Goal: Task Accomplishment & Management: Manage account settings

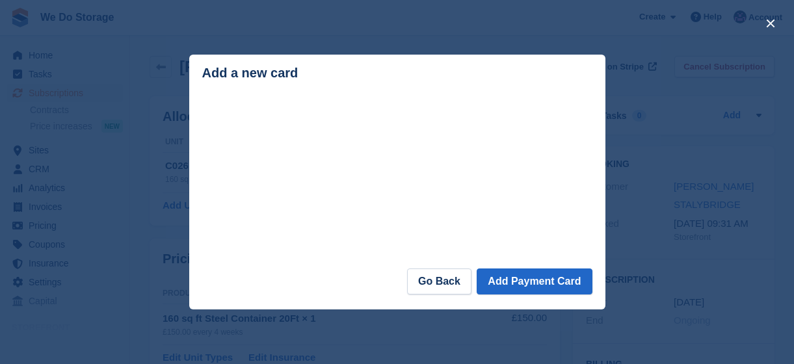
scroll to position [301, 0]
click at [447, 293] on link "Go Back" at bounding box center [439, 282] width 64 height 26
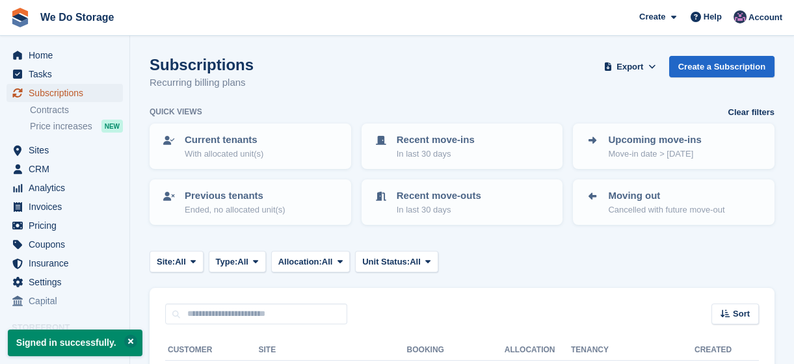
click at [63, 98] on span "Subscriptions" at bounding box center [68, 93] width 78 height 18
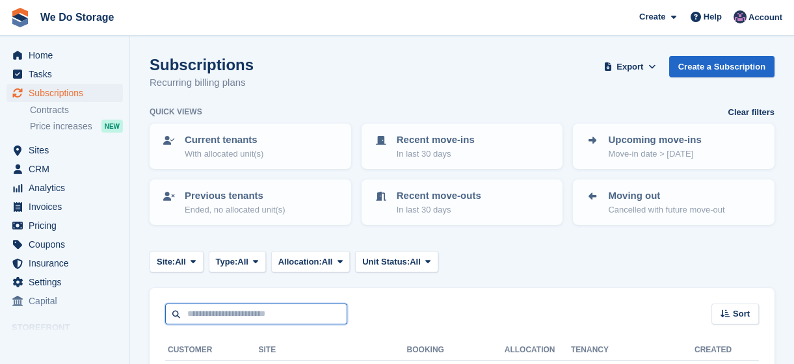
click at [207, 317] on input "text" at bounding box center [256, 314] width 182 height 21
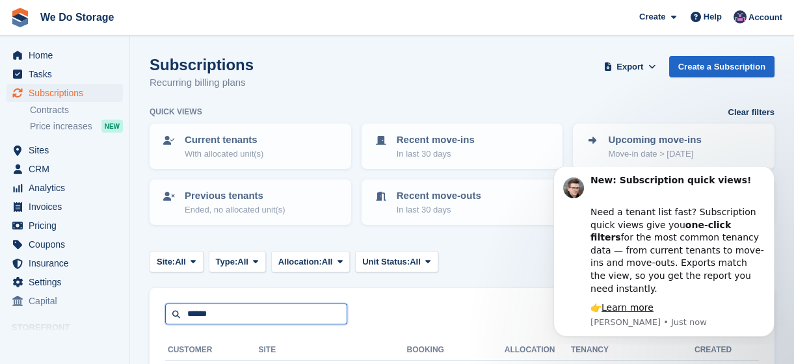
type input "******"
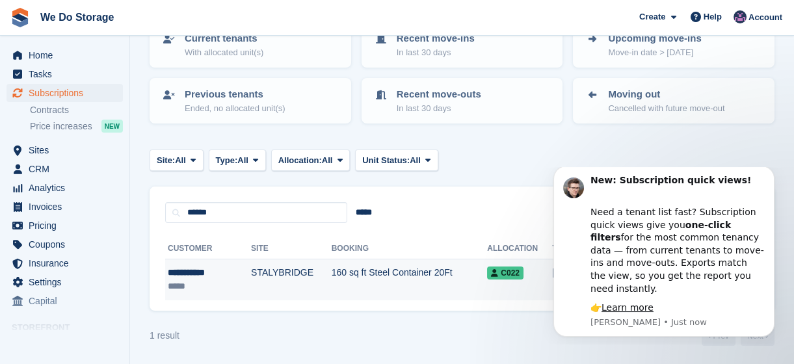
click at [358, 280] on td "160 sq ft Steel Container 20Ft" at bounding box center [410, 280] width 156 height 41
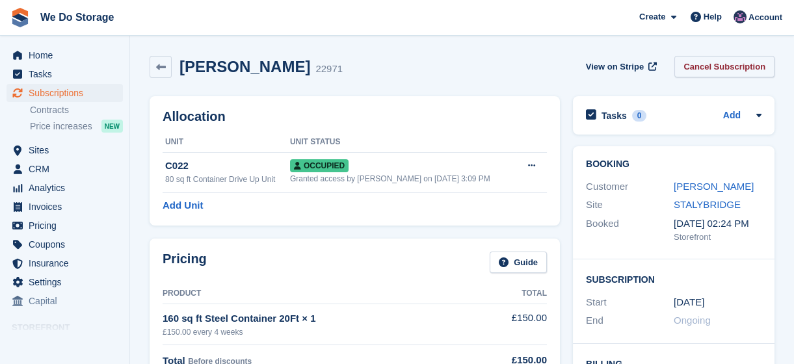
click at [739, 72] on link "Cancel Subscription" at bounding box center [725, 66] width 100 height 21
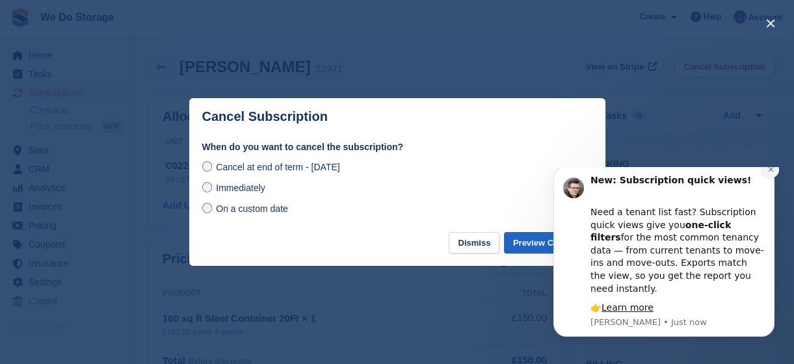
click at [768, 178] on button "Dismiss notification" at bounding box center [770, 169] width 17 height 17
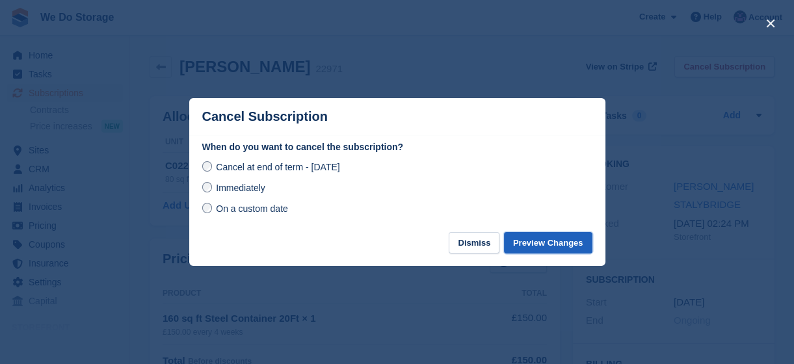
click at [539, 245] on button "Preview Changes" at bounding box center [548, 242] width 88 height 21
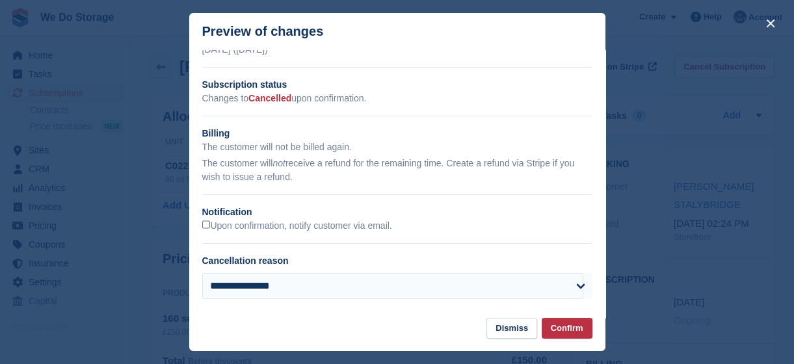
scroll to position [31, 0]
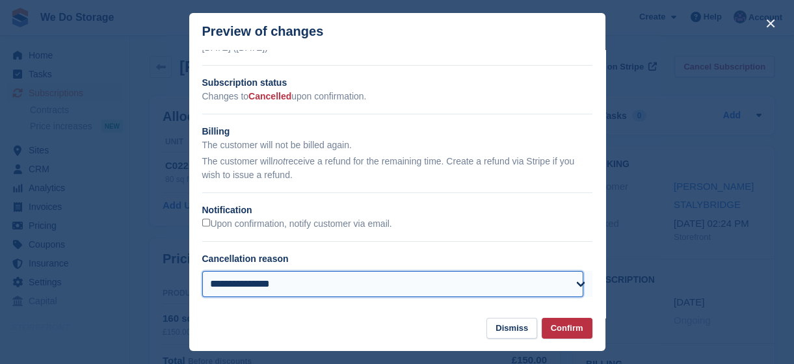
click at [563, 288] on select "**********" at bounding box center [392, 284] width 381 height 26
select select "**********"
click at [202, 271] on select "**********" at bounding box center [392, 284] width 381 height 26
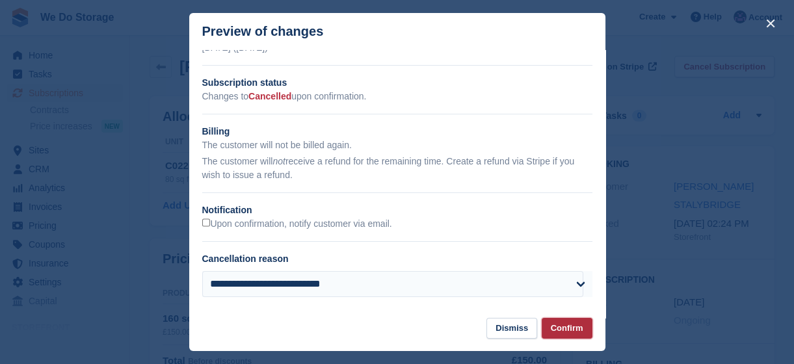
click at [557, 331] on button "Confirm" at bounding box center [567, 328] width 51 height 21
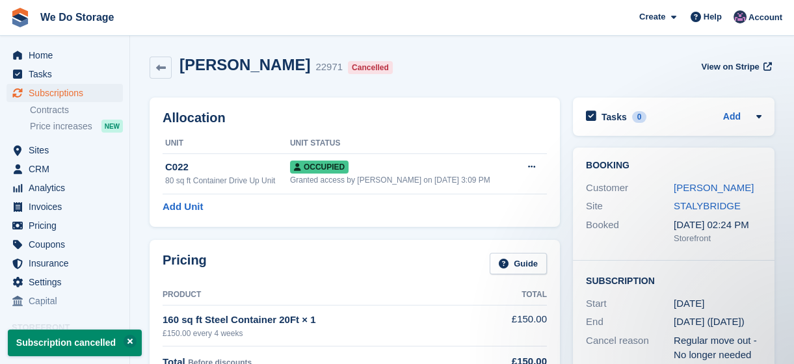
scroll to position [0, 0]
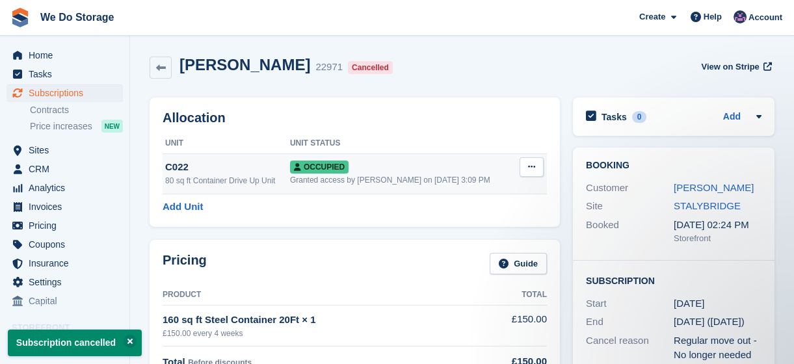
click at [527, 168] on button at bounding box center [532, 167] width 24 height 20
click at [462, 239] on p "Deallocate" at bounding box center [481, 237] width 113 height 17
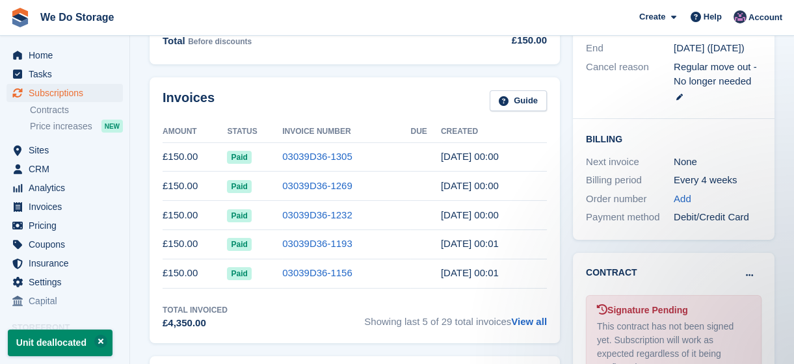
scroll to position [279, 0]
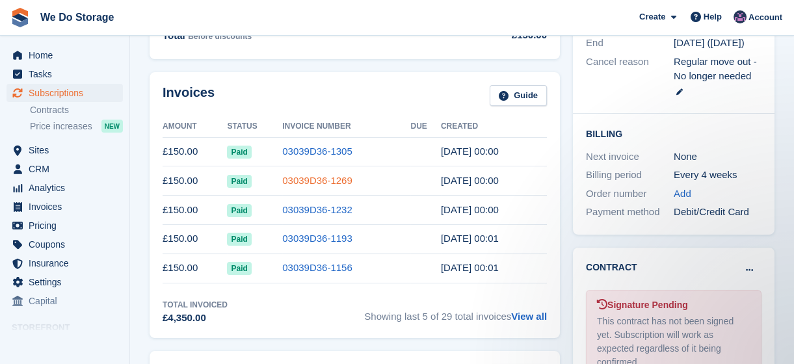
click at [335, 185] on link "03039D36-1269" at bounding box center [317, 180] width 70 height 11
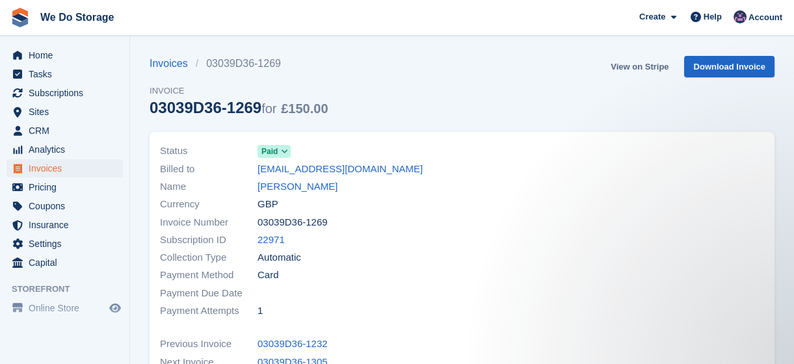
click at [643, 67] on link "View on Stripe" at bounding box center [640, 66] width 68 height 21
click at [66, 88] on span "Subscriptions" at bounding box center [68, 93] width 78 height 18
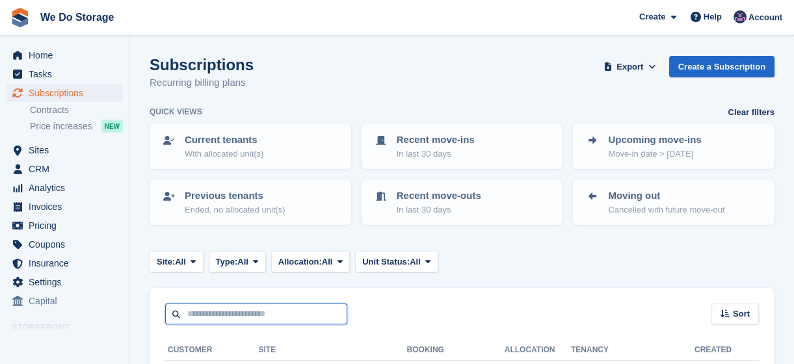
click at [275, 318] on input "text" at bounding box center [256, 314] width 182 height 21
type input "*******"
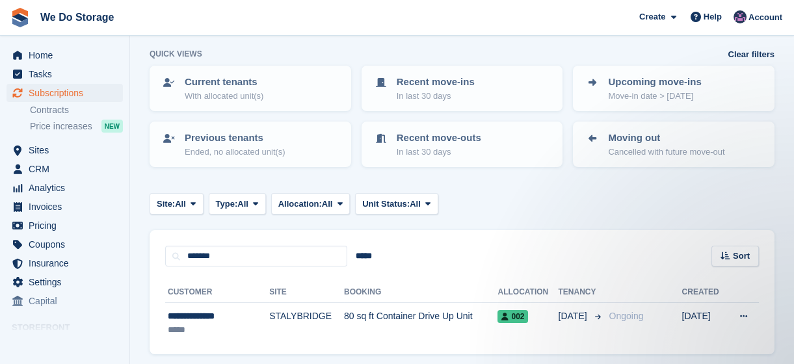
scroll to position [101, 0]
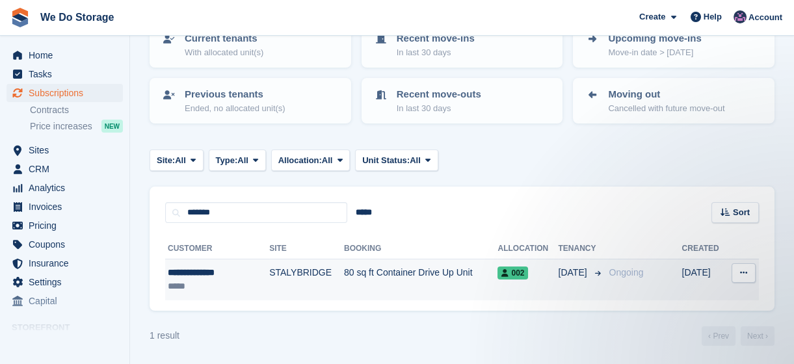
click at [447, 286] on td "80 sq ft Container Drive Up Unit" at bounding box center [421, 280] width 154 height 41
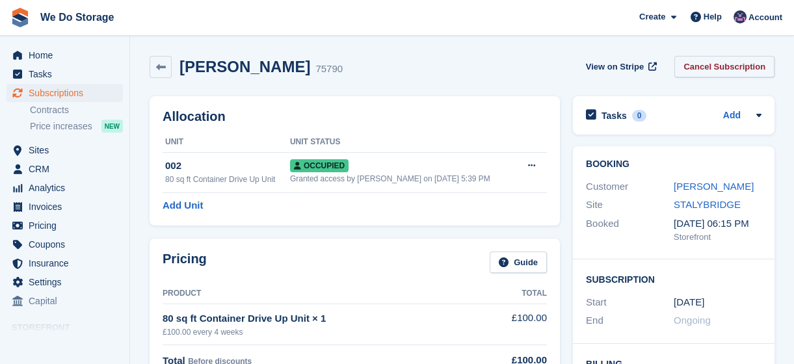
click at [742, 65] on link "Cancel Subscription" at bounding box center [725, 66] width 100 height 21
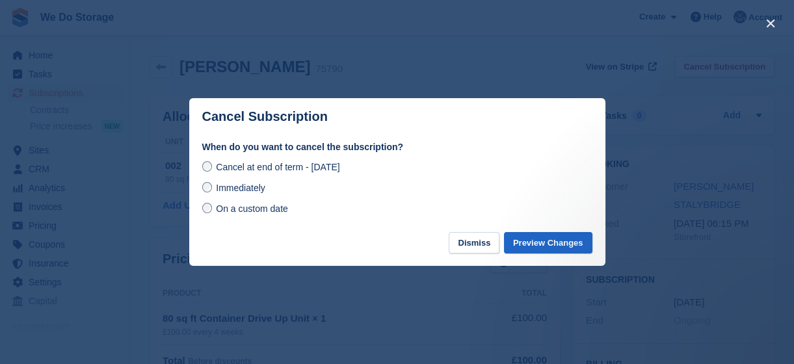
click at [254, 193] on span "Immediately" at bounding box center [240, 188] width 49 height 10
click at [522, 241] on button "Preview Changes" at bounding box center [548, 242] width 88 height 21
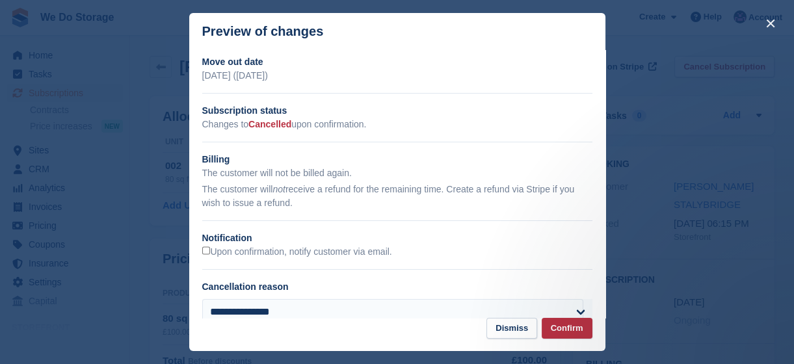
scroll to position [31, 0]
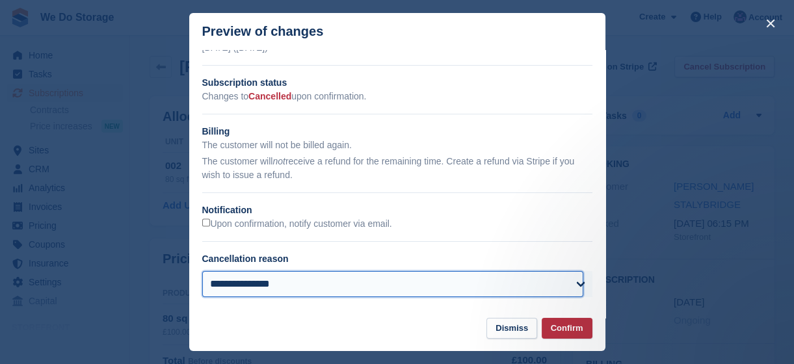
click at [582, 284] on select "**********" at bounding box center [392, 284] width 381 height 26
select select "**********"
click at [202, 271] on select "**********" at bounding box center [392, 284] width 381 height 26
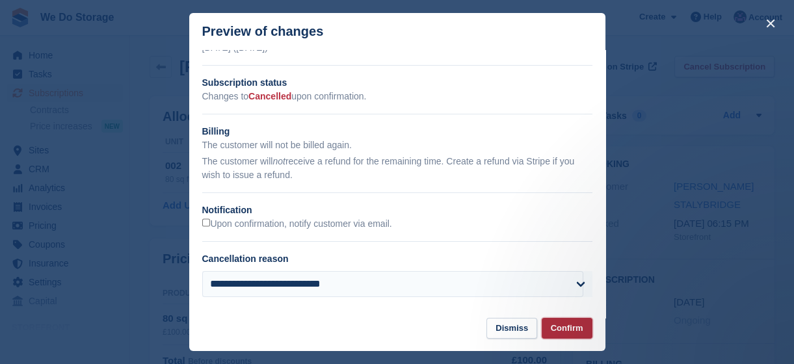
click at [563, 326] on button "Confirm" at bounding box center [567, 328] width 51 height 21
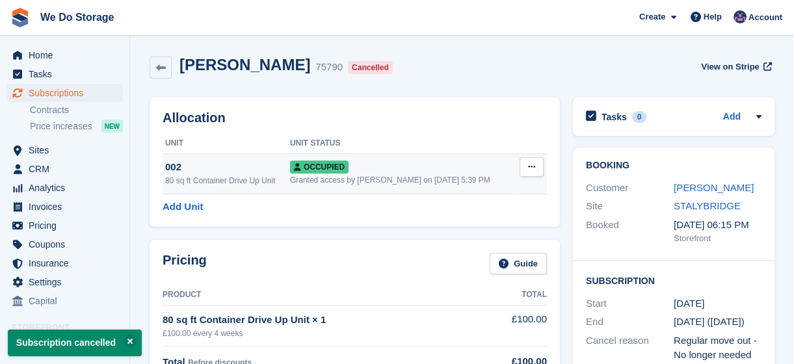
click at [333, 165] on span "Occupied" at bounding box center [319, 167] width 59 height 13
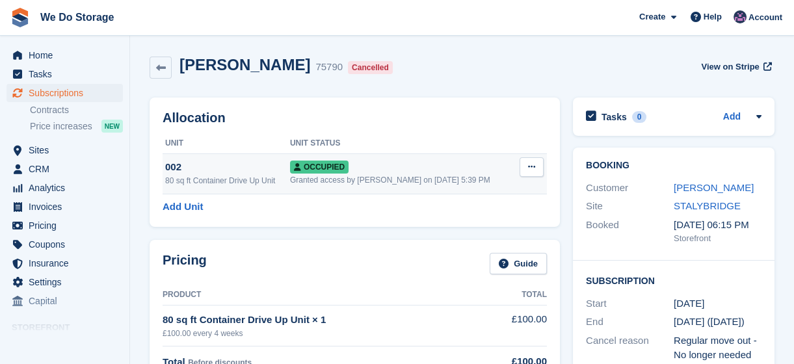
click at [537, 165] on button at bounding box center [532, 167] width 24 height 20
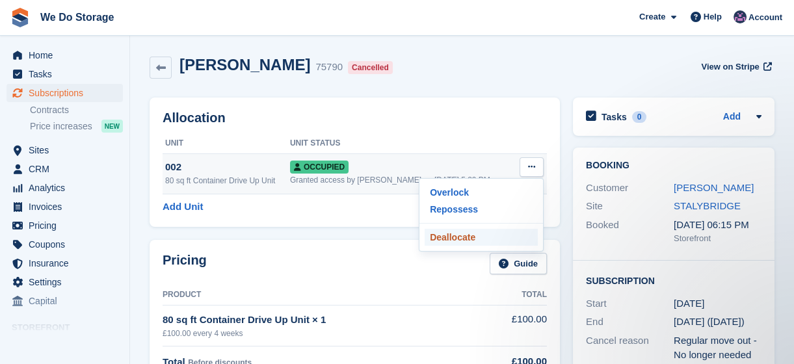
click at [470, 241] on p "Deallocate" at bounding box center [481, 237] width 113 height 17
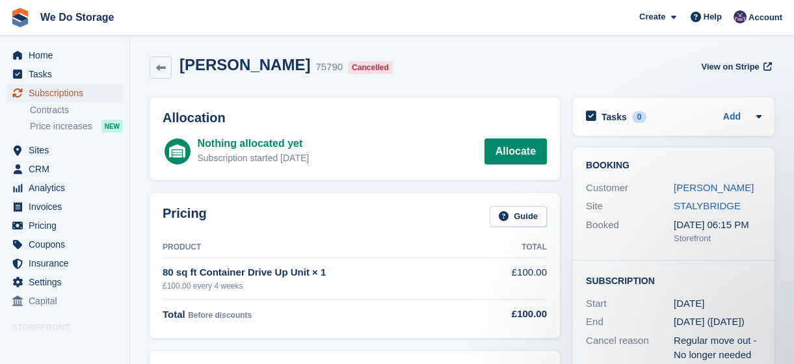
click at [66, 96] on span "Subscriptions" at bounding box center [68, 93] width 78 height 18
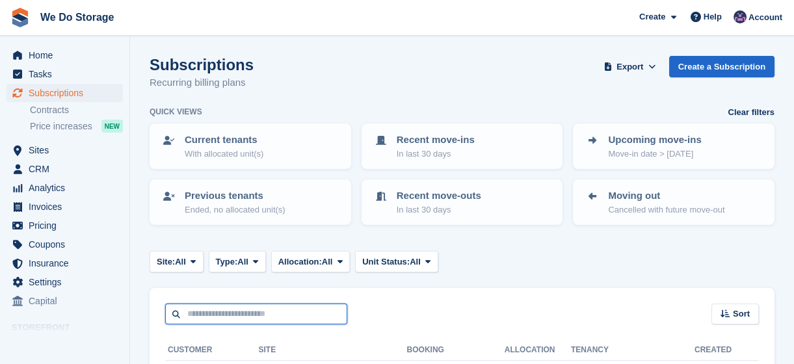
click at [286, 310] on input "text" at bounding box center [256, 314] width 182 height 21
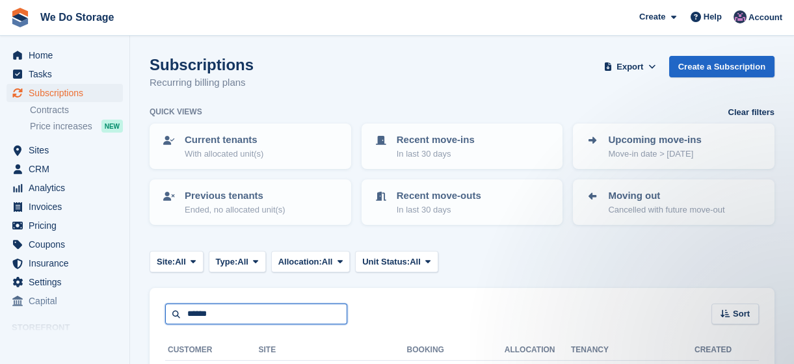
type input "******"
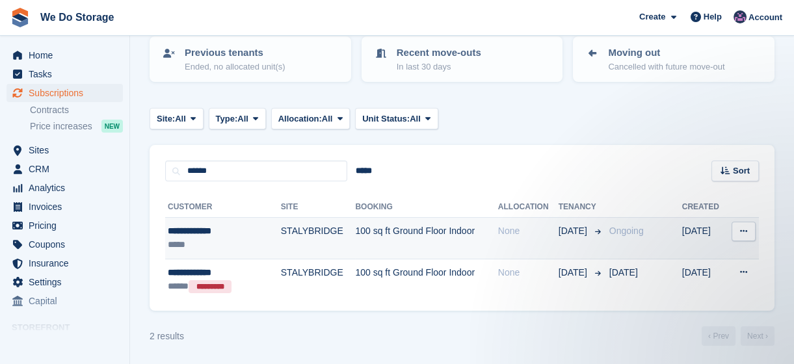
click at [355, 253] on td "100 sq ft Ground Floor Indoor" at bounding box center [426, 239] width 142 height 42
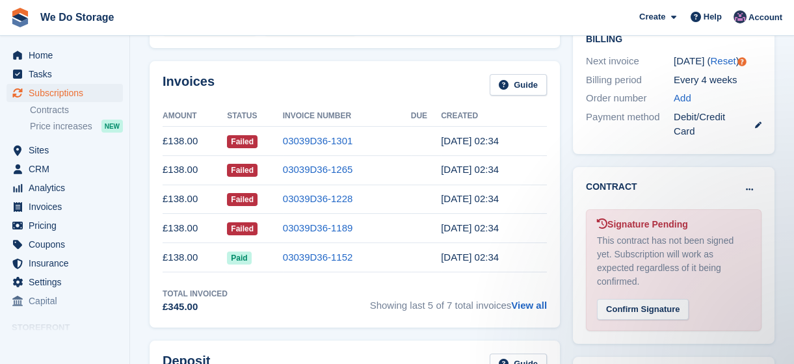
scroll to position [331, 0]
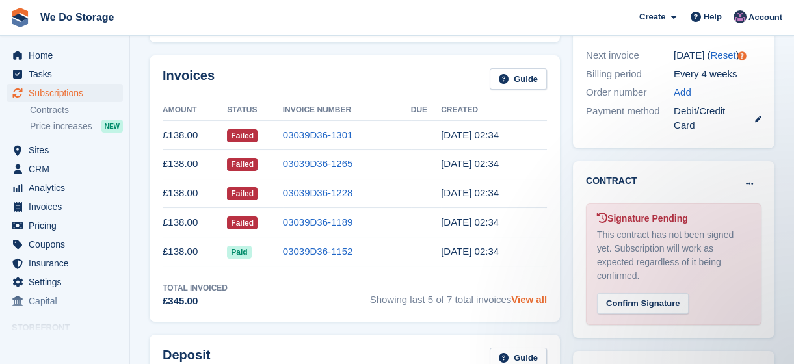
click at [538, 303] on link "View all" at bounding box center [529, 299] width 36 height 11
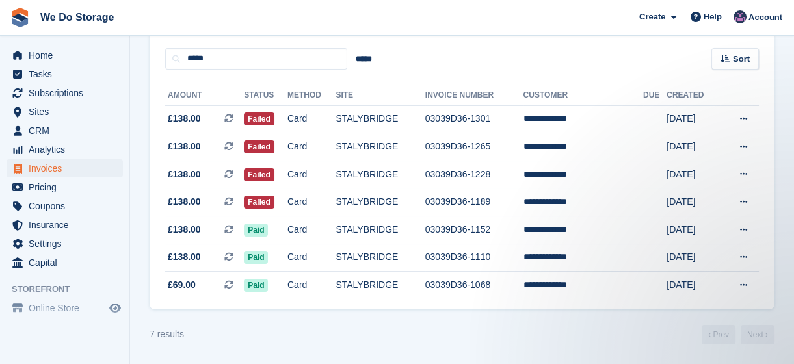
click at [547, 343] on div "7 results ‹ Prev Next ›" at bounding box center [462, 335] width 625 height 20
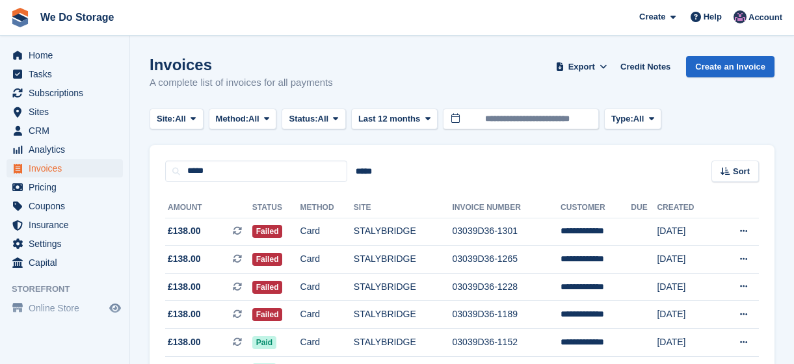
click at [57, 97] on span "Subscriptions" at bounding box center [68, 93] width 78 height 18
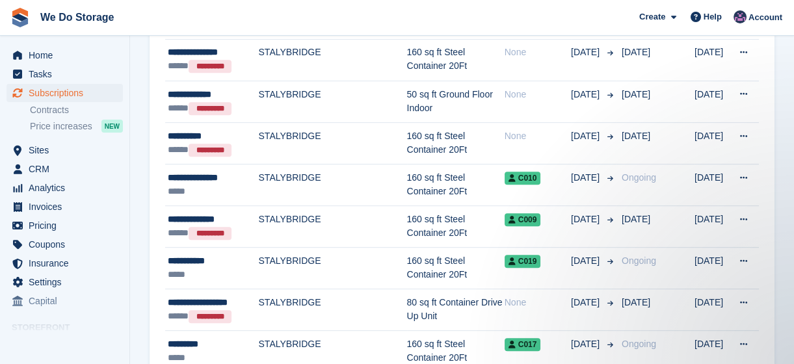
scroll to position [1197, 0]
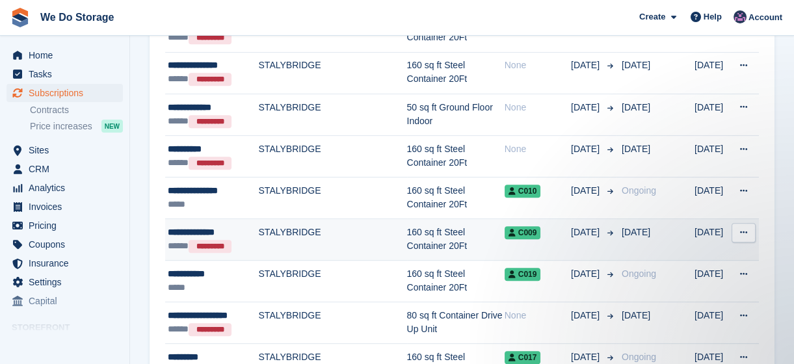
click at [431, 244] on td "160 sq ft Steel Container 20Ft" at bounding box center [456, 240] width 98 height 42
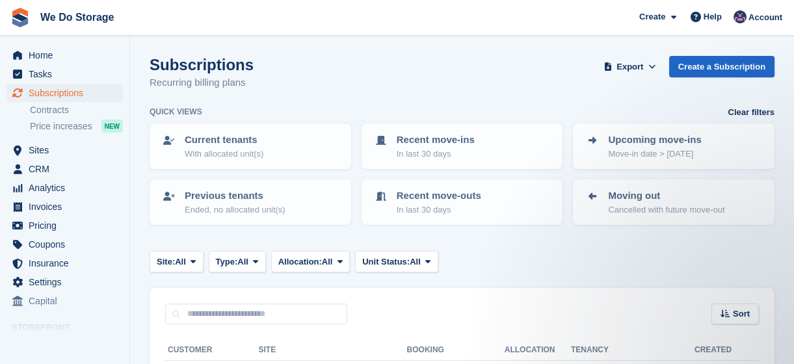
scroll to position [145, 0]
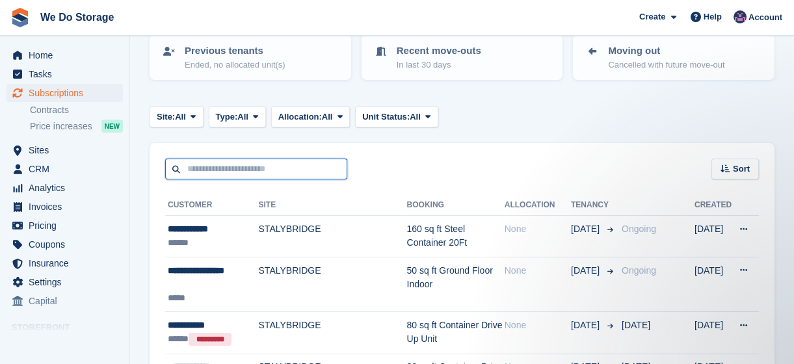
click at [211, 173] on input "text" at bounding box center [256, 169] width 182 height 21
type input "*********"
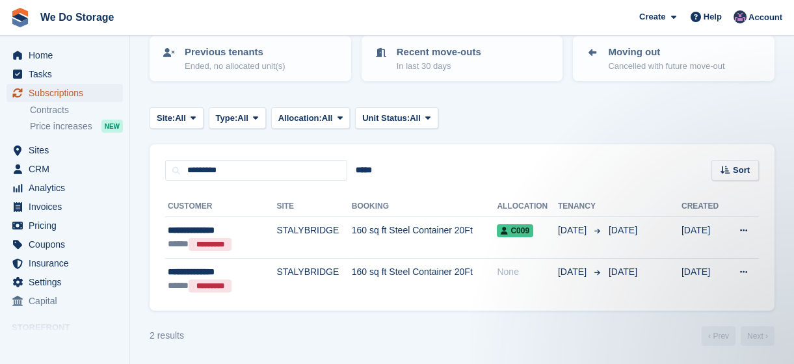
click at [70, 93] on span "Subscriptions" at bounding box center [68, 93] width 78 height 18
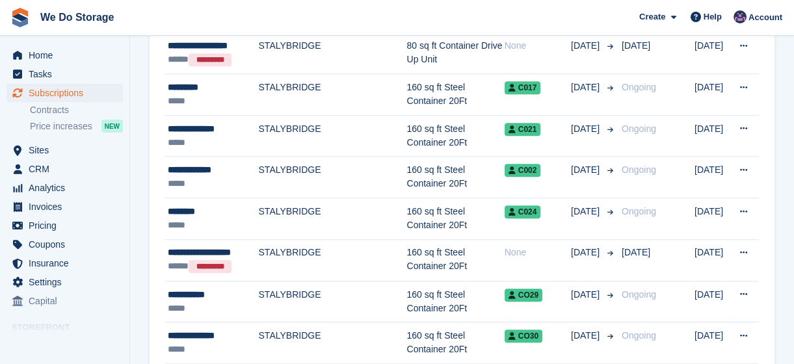
scroll to position [1462, 0]
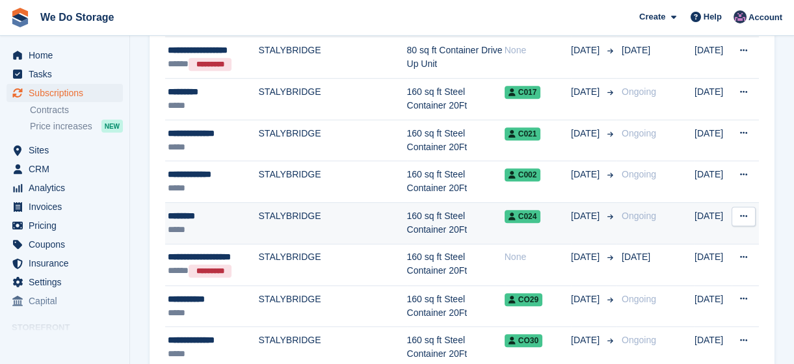
click at [230, 221] on div "********" at bounding box center [213, 216] width 91 height 14
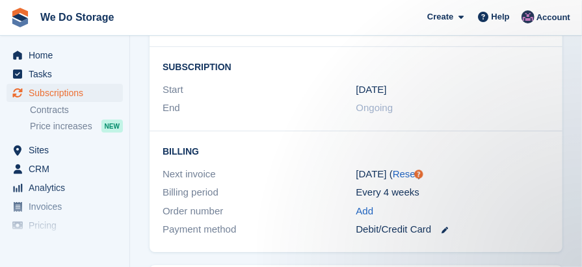
scroll to position [1315, 0]
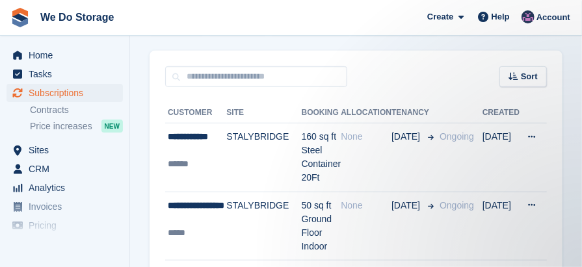
scroll to position [277, 0]
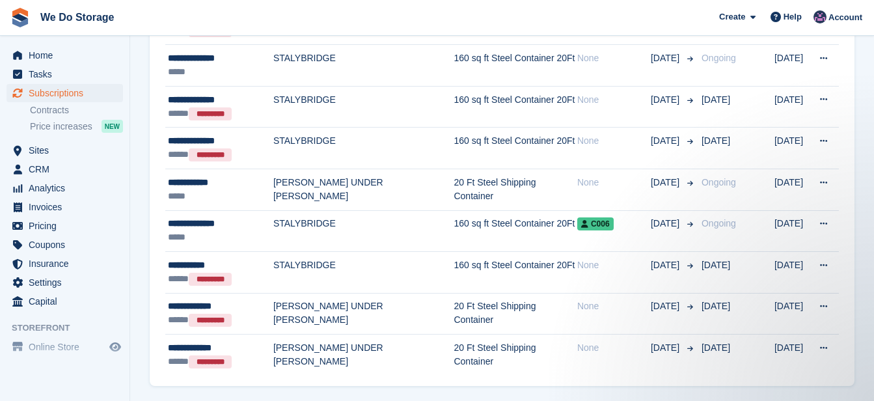
scroll to position [2058, 0]
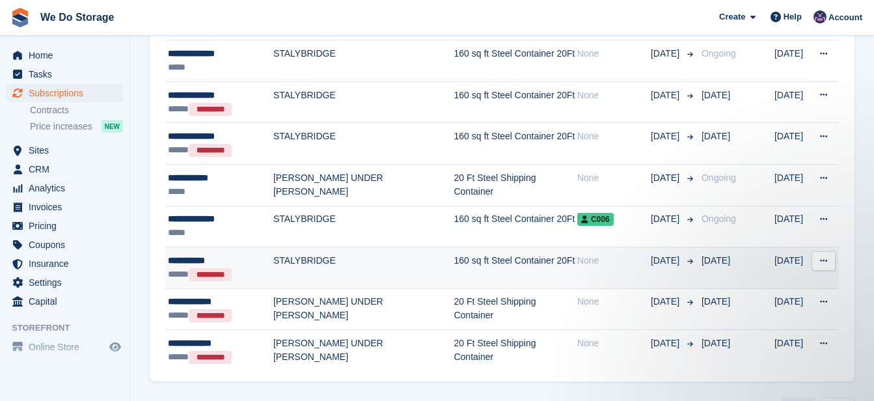
click at [582, 261] on span "[DATE]" at bounding box center [715, 260] width 29 height 10
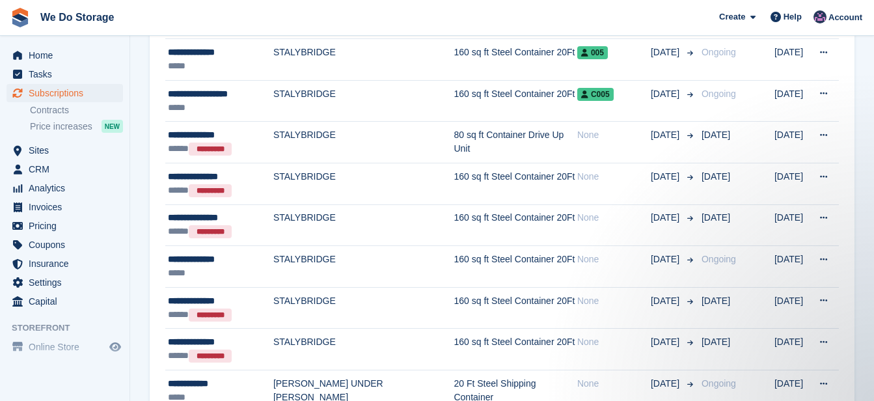
scroll to position [1848, 0]
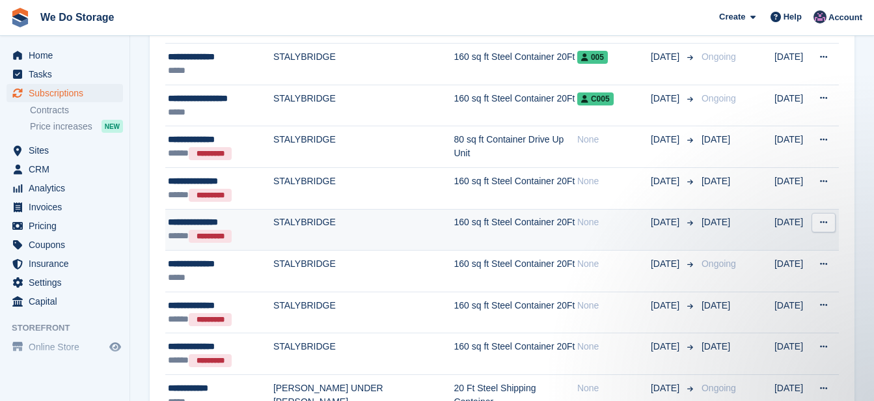
click at [380, 228] on td "STALYBRIDGE" at bounding box center [363, 230] width 181 height 42
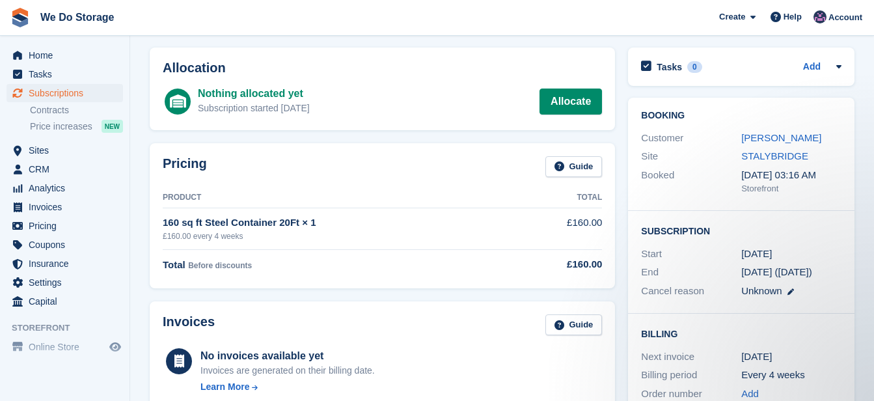
scroll to position [49, 0]
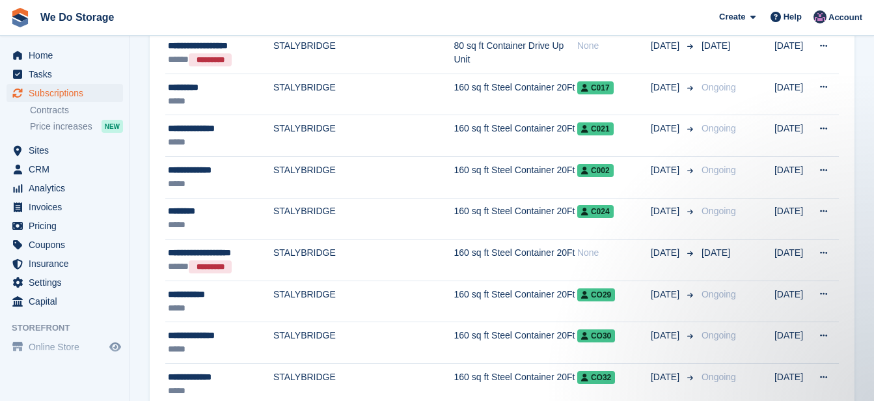
scroll to position [1432, 0]
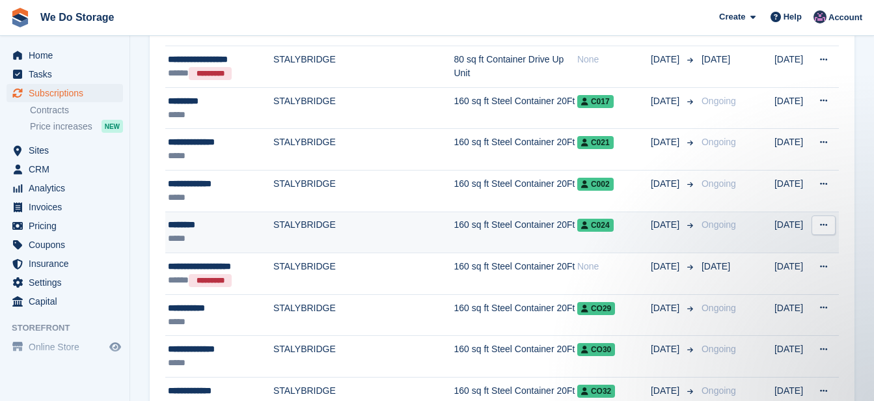
click at [355, 223] on td "STALYBRIDGE" at bounding box center [363, 232] width 181 height 42
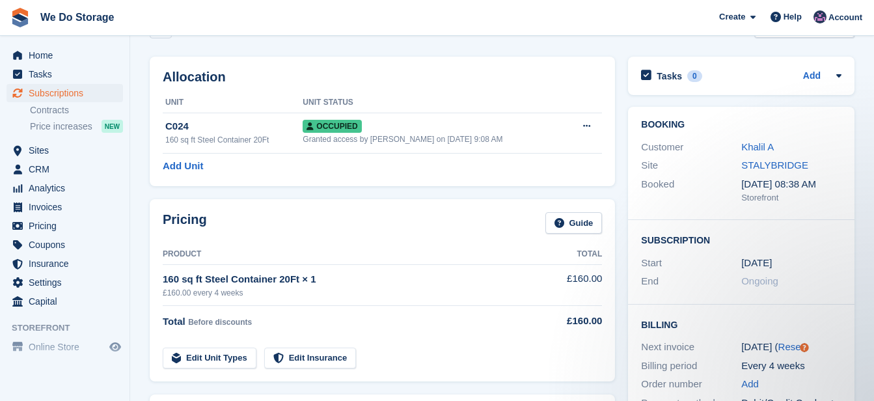
scroll to position [38, 0]
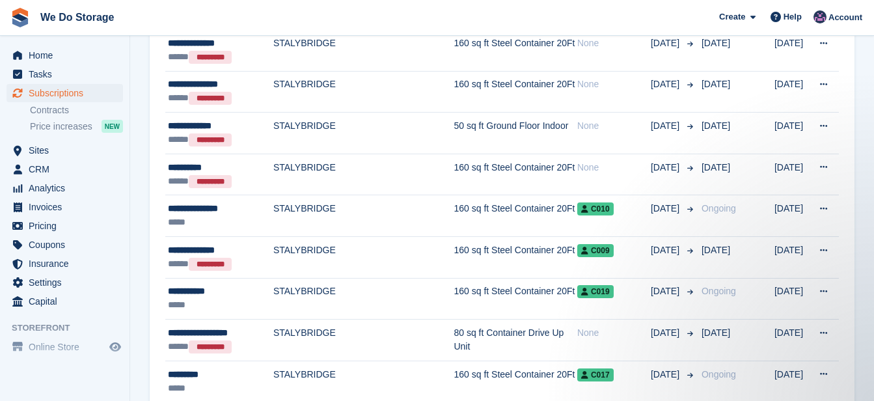
scroll to position [1119, 0]
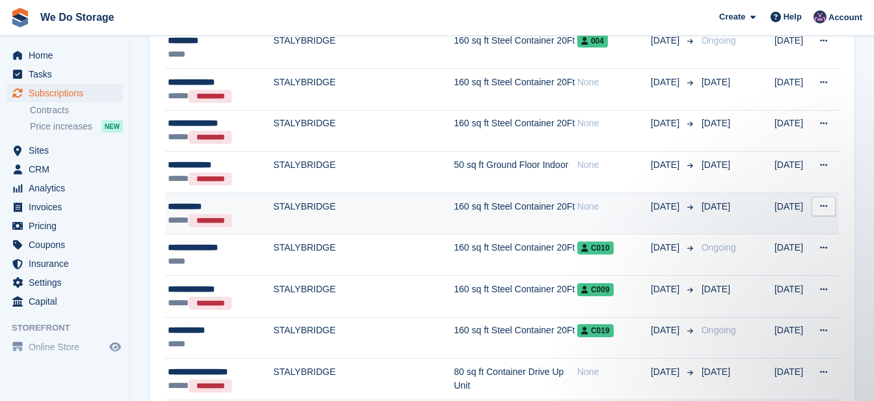
click at [577, 209] on div "None" at bounding box center [614, 207] width 74 height 14
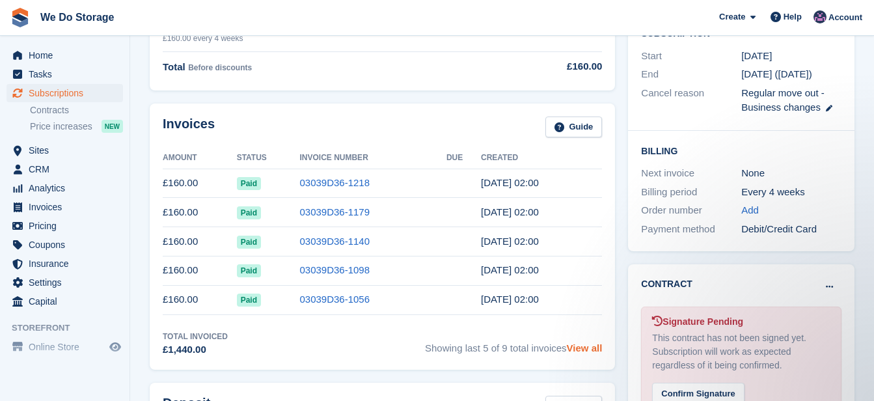
click at [585, 351] on link "View all" at bounding box center [585, 347] width 36 height 11
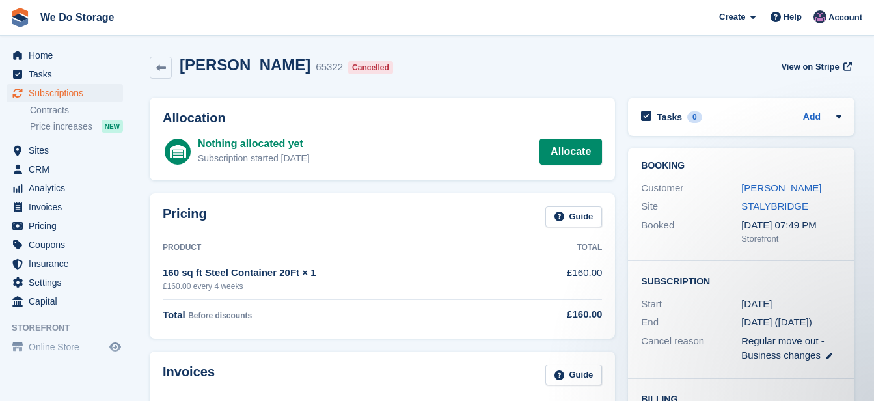
drag, startPoint x: 873, startPoint y: 113, endPoint x: 878, endPoint y: 118, distance: 6.9
click at [873, 118] on html "We Do Storage Create Subscription Invoice Contact Deal Discount Page Help Chat …" at bounding box center [437, 200] width 874 height 401
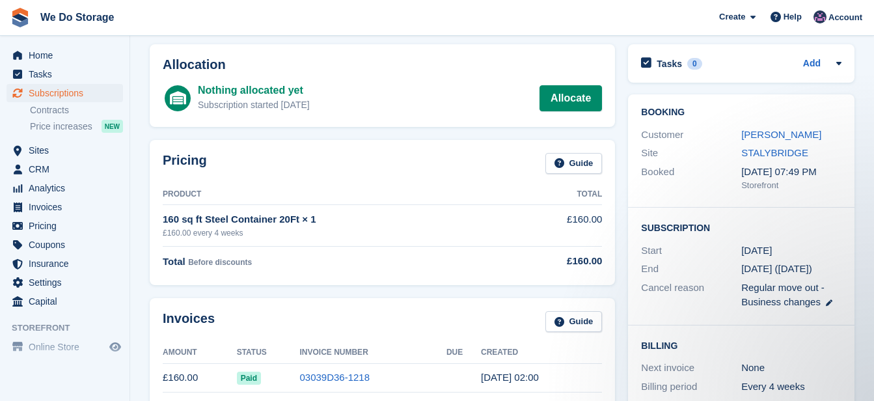
scroll to position [51, 0]
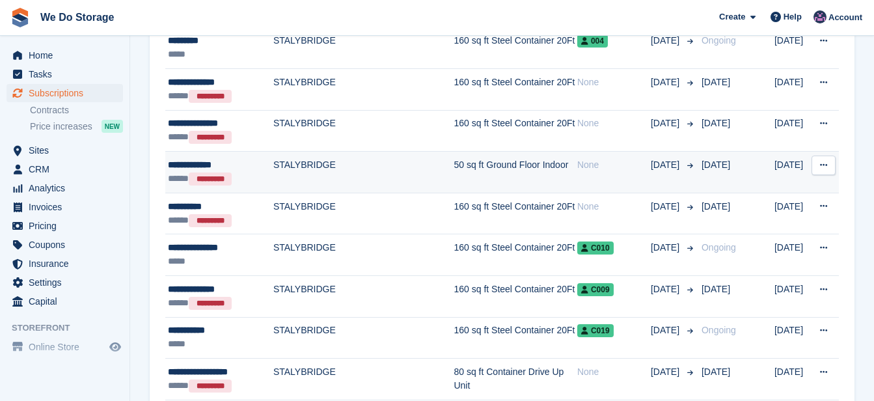
scroll to position [1119, 0]
click at [308, 176] on td "STALYBRIDGE" at bounding box center [363, 173] width 181 height 42
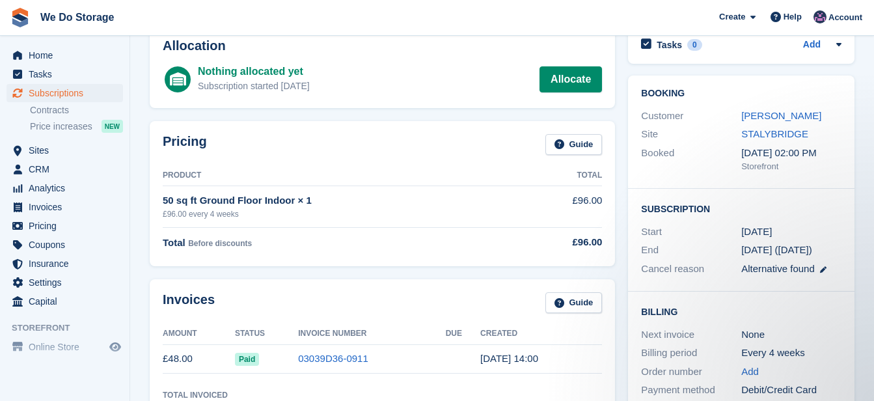
scroll to position [32, 0]
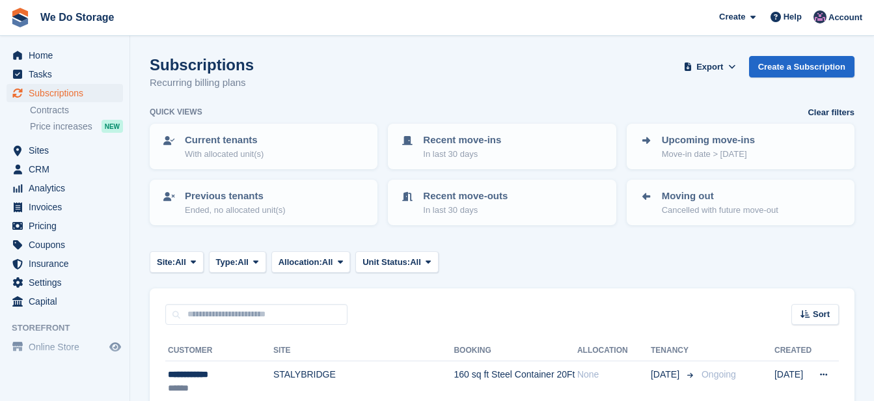
scroll to position [1119, 0]
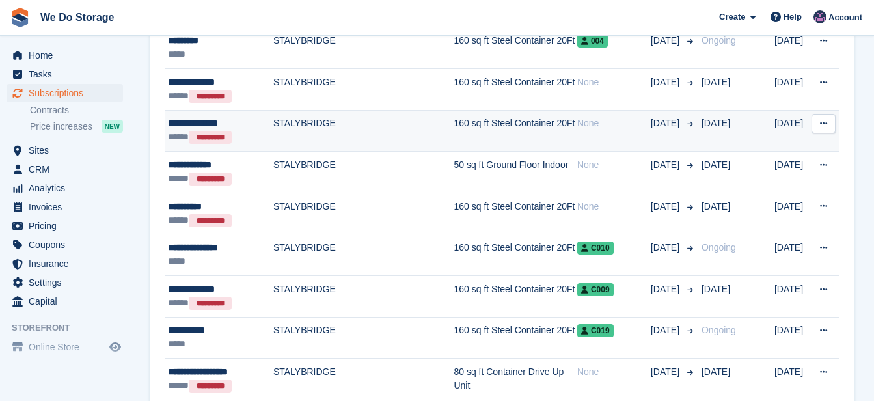
click at [272, 130] on div "***** *********" at bounding box center [220, 137] width 105 height 14
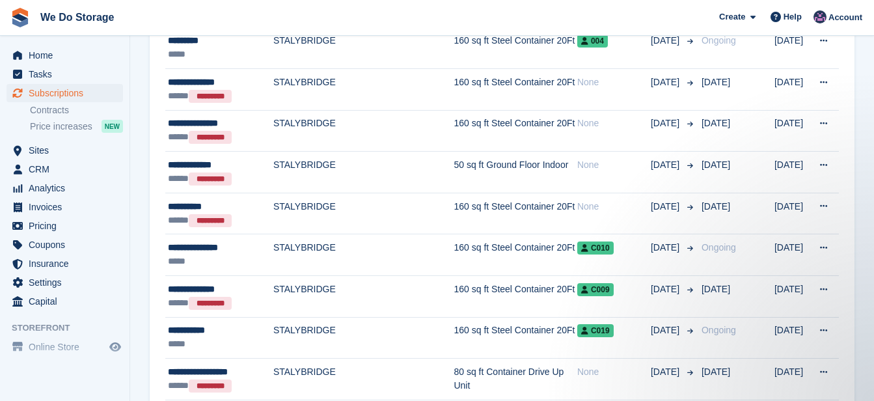
scroll to position [1093, 0]
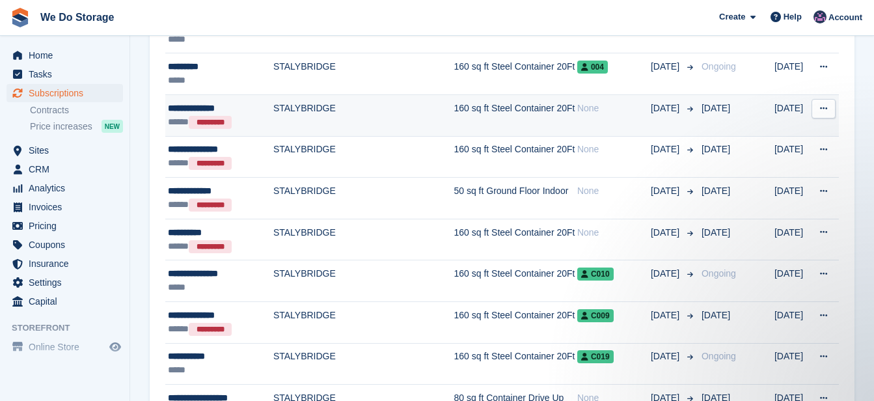
click at [469, 120] on td "160 sq ft Steel Container 20Ft" at bounding box center [514, 116] width 123 height 42
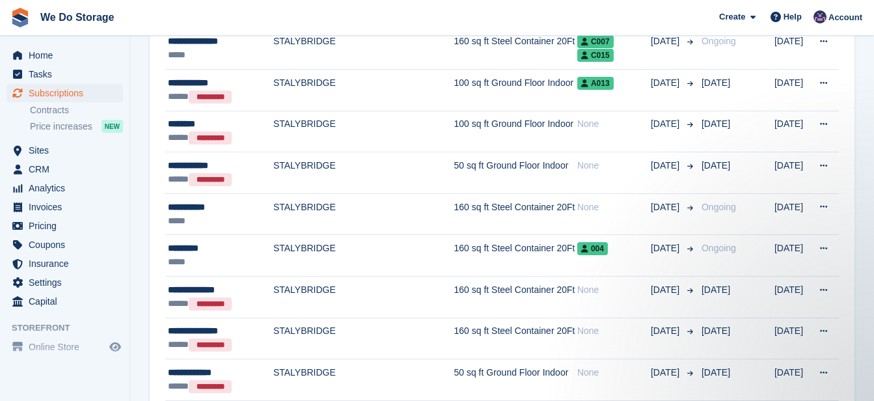
scroll to position [911, 0]
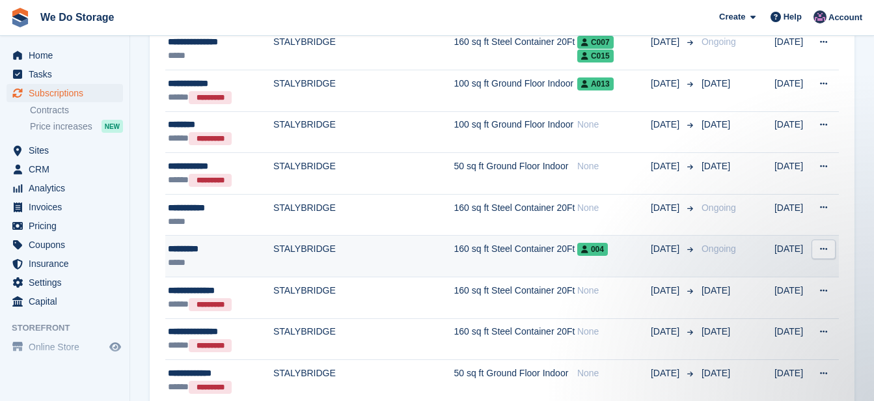
click at [371, 263] on td "STALYBRIDGE" at bounding box center [363, 256] width 181 height 42
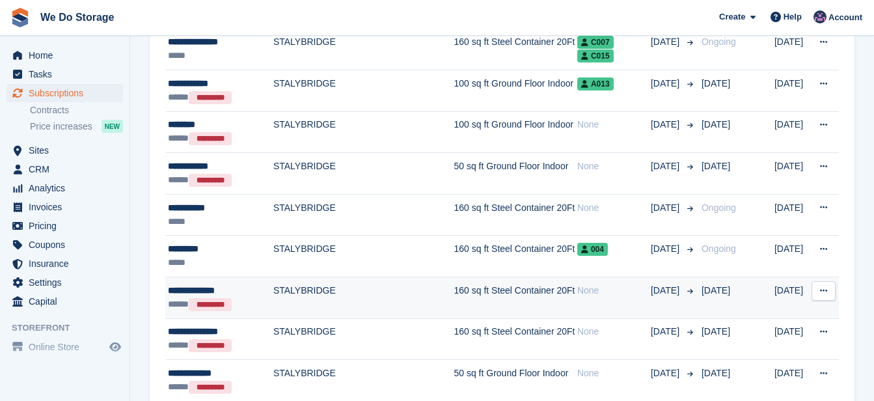
scroll to position [911, 0]
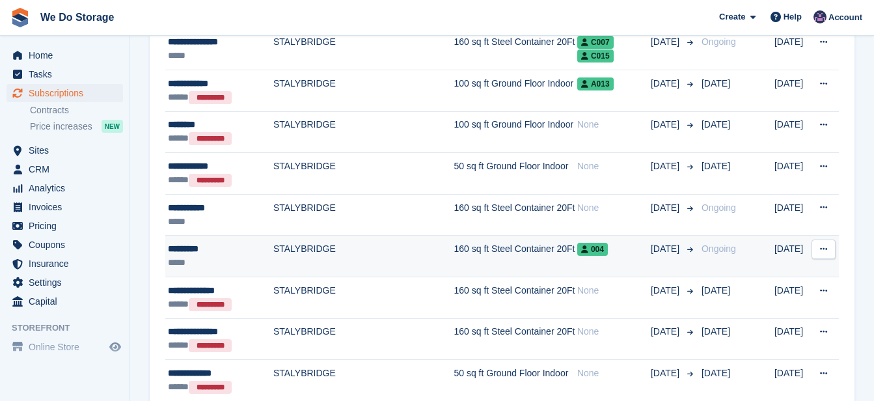
click at [311, 254] on td "STALYBRIDGE" at bounding box center [363, 256] width 181 height 42
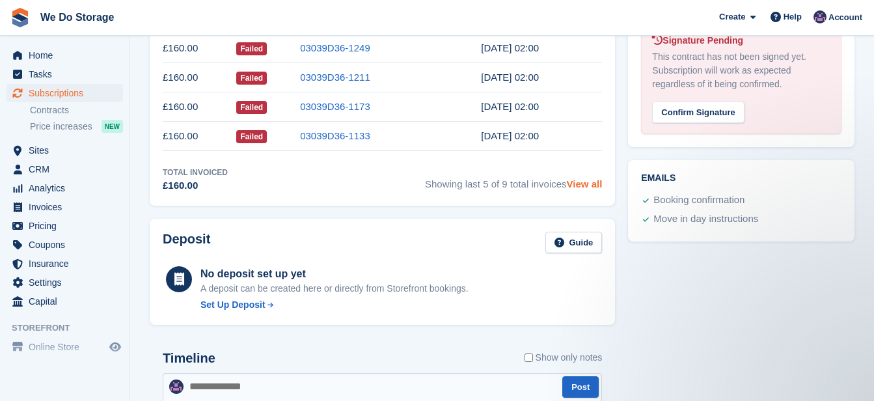
click at [598, 189] on link "View all" at bounding box center [585, 183] width 36 height 11
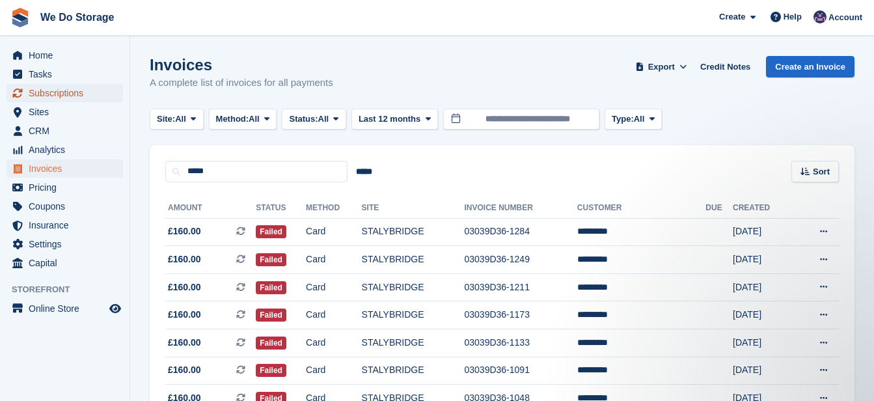
click at [74, 97] on span "Subscriptions" at bounding box center [68, 93] width 78 height 18
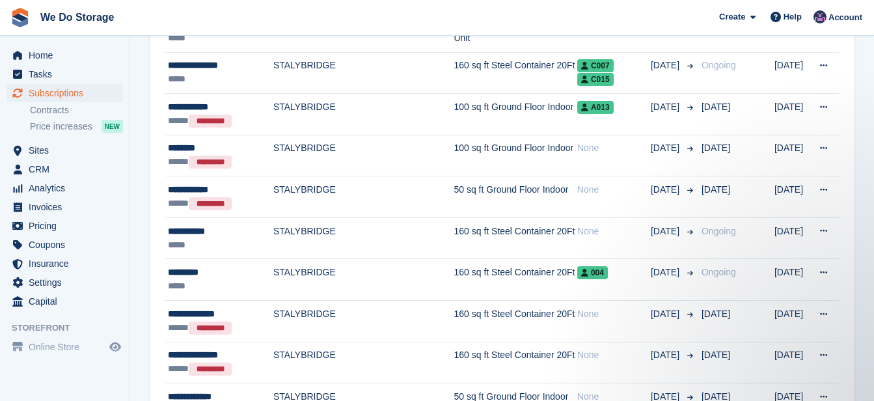
scroll to position [865, 0]
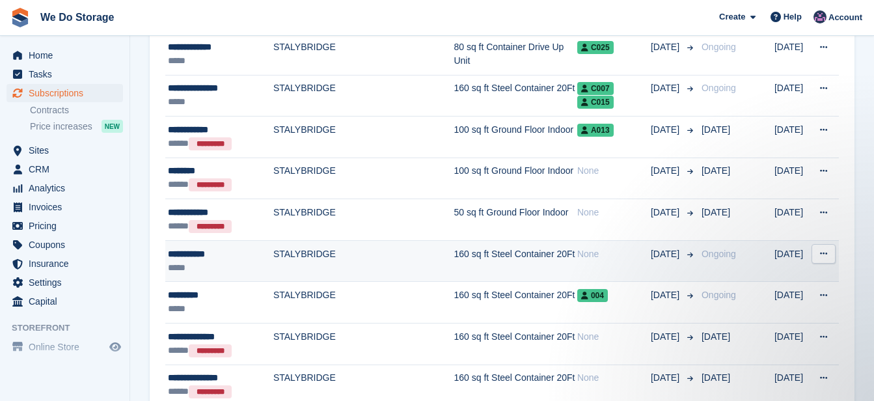
click at [357, 259] on td "STALYBRIDGE" at bounding box center [363, 261] width 181 height 42
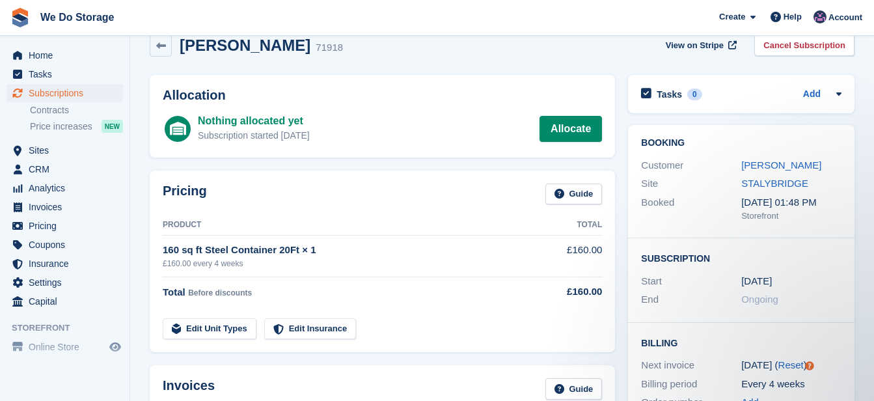
scroll to position [18, 0]
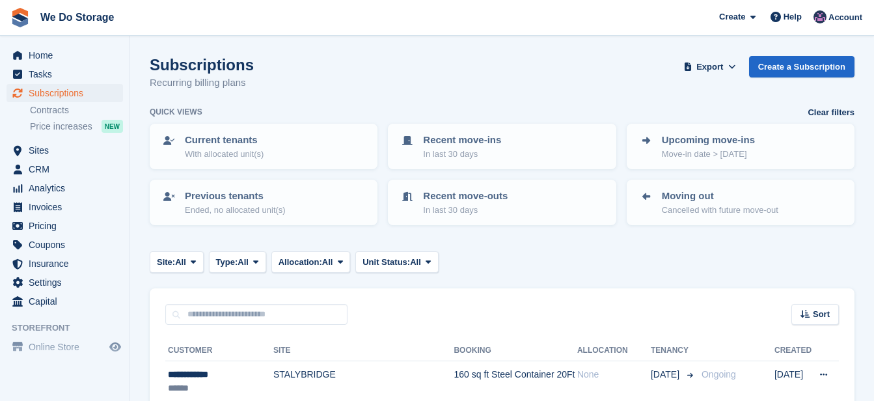
scroll to position [865, 0]
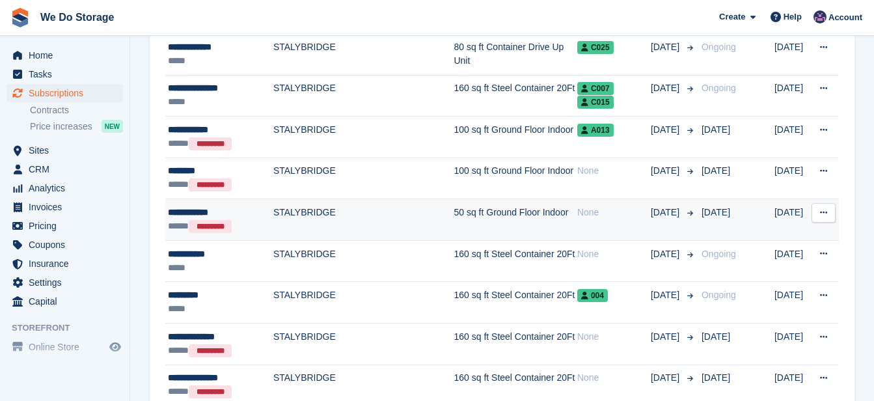
click at [241, 213] on div "**********" at bounding box center [220, 213] width 105 height 14
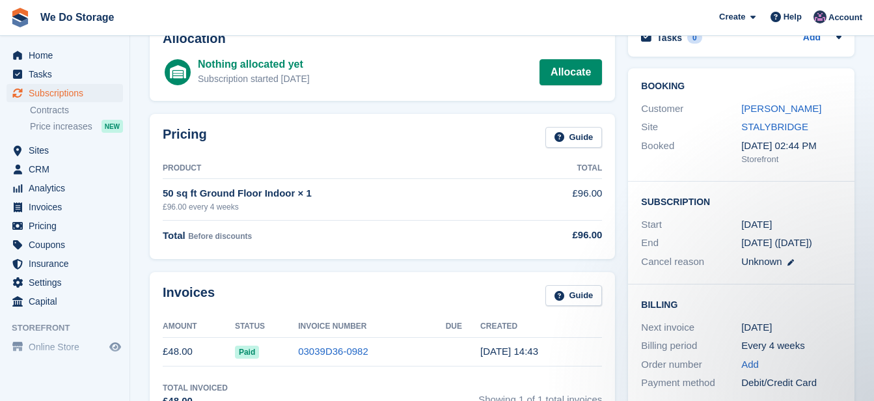
scroll to position [85, 0]
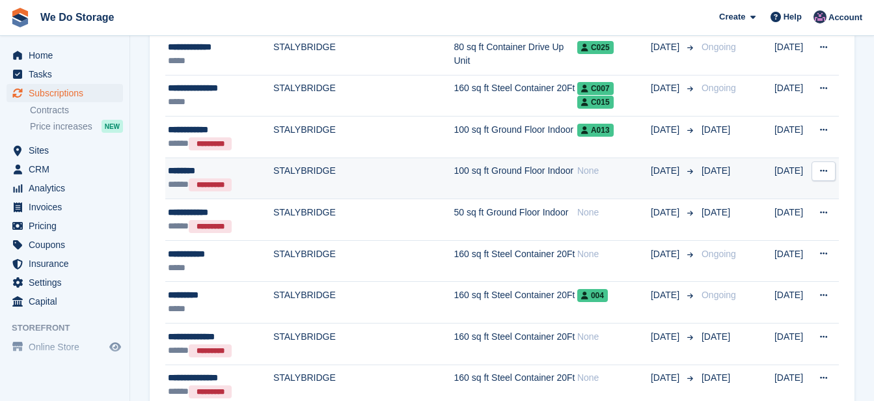
scroll to position [865, 0]
click at [330, 170] on td "STALYBRIDGE" at bounding box center [363, 178] width 181 height 42
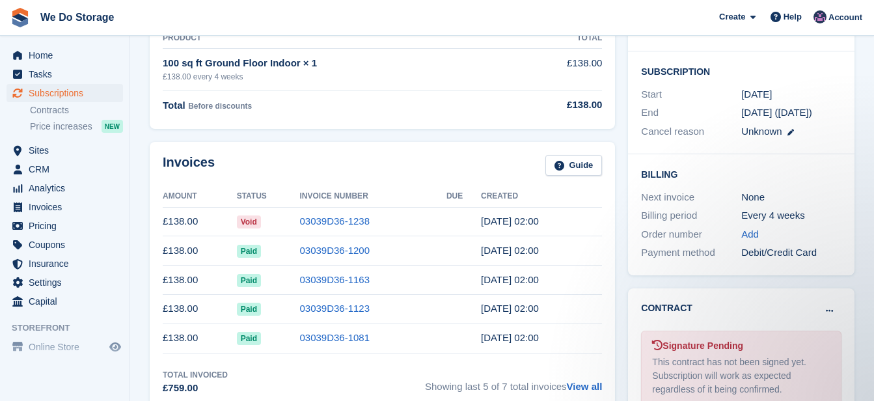
scroll to position [198, 0]
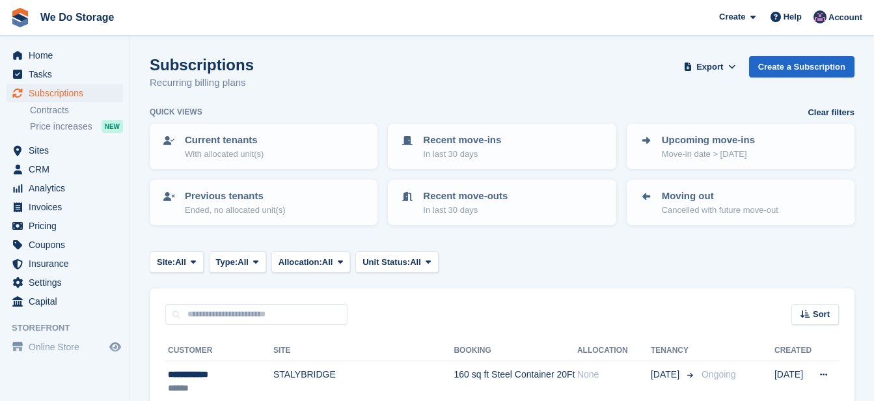
scroll to position [865, 0]
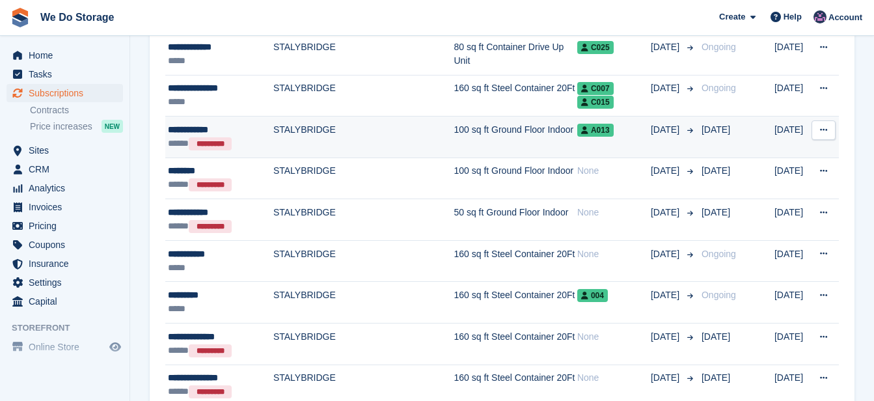
click at [349, 122] on td "STALYBRIDGE" at bounding box center [363, 137] width 181 height 42
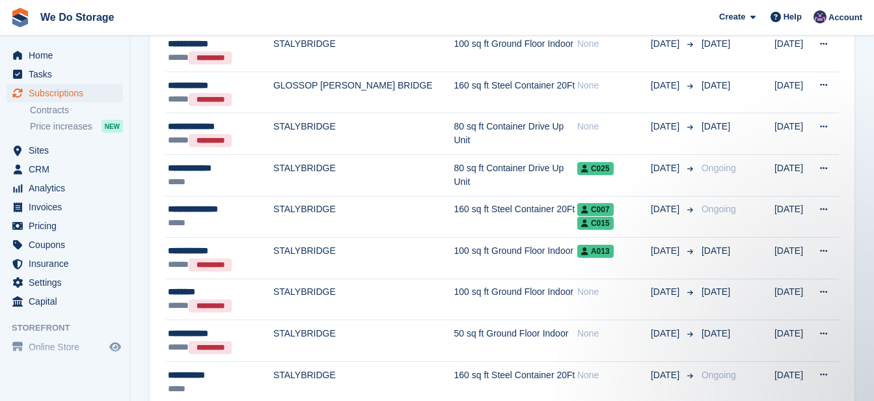
scroll to position [735, 0]
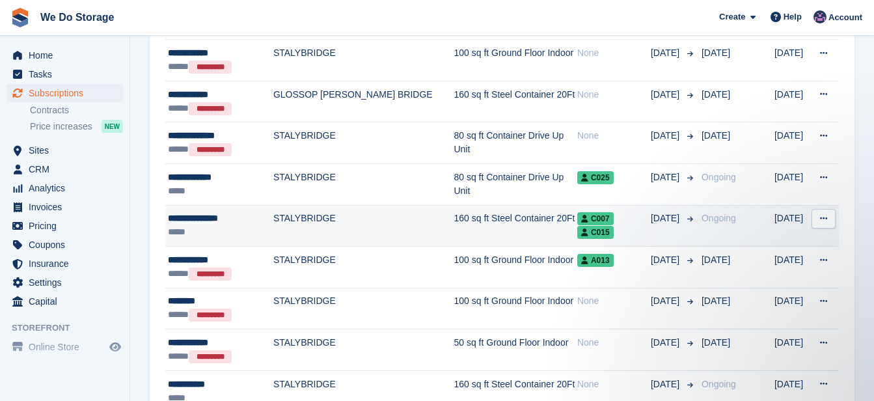
click at [453, 235] on td "160 sq ft Steel Container 20Ft" at bounding box center [514, 226] width 123 height 42
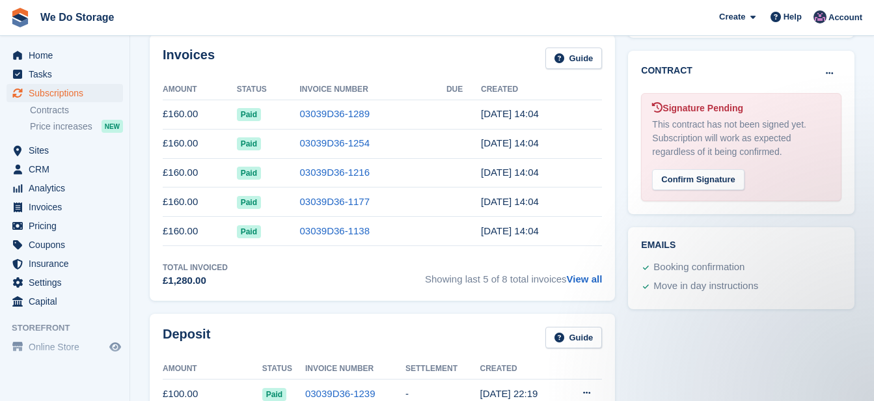
scroll to position [540, 0]
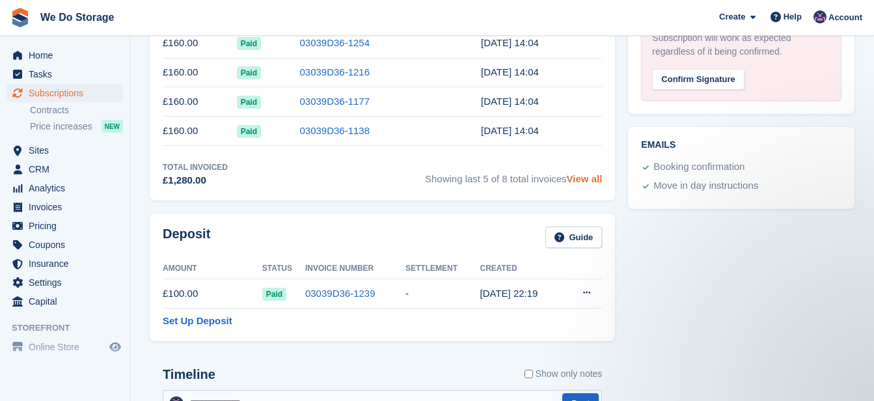
click at [595, 180] on link "View all" at bounding box center [585, 178] width 36 height 11
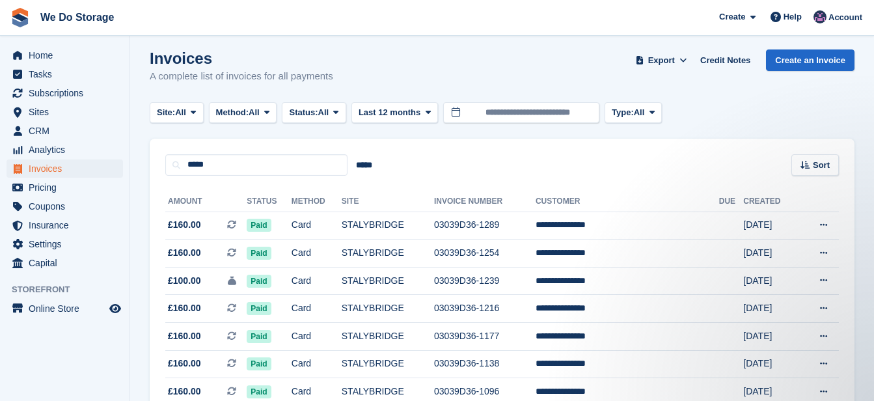
scroll to position [7, 0]
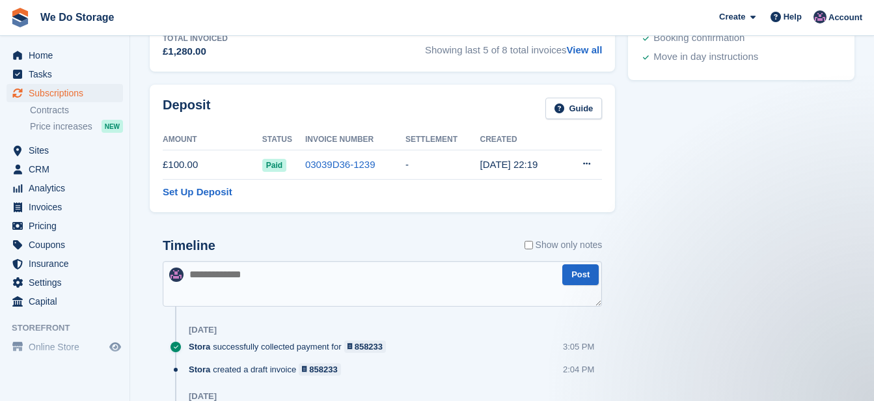
scroll to position [475, 0]
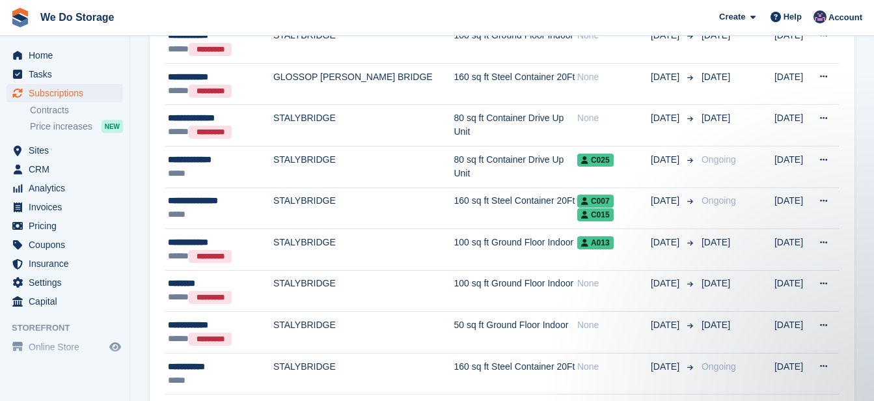
scroll to position [748, 0]
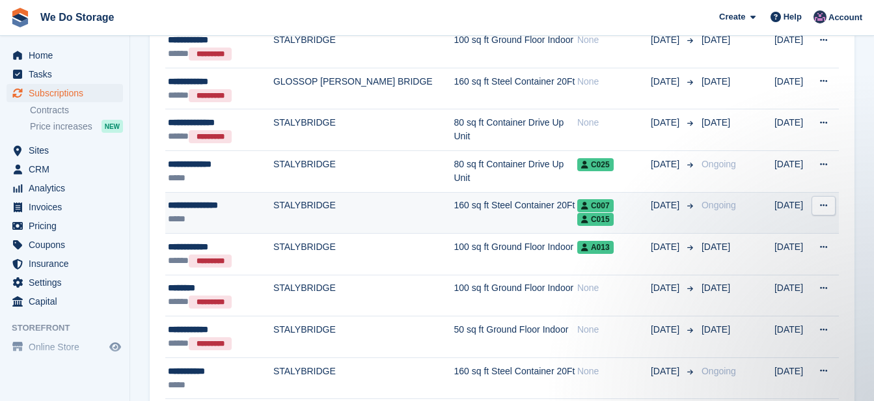
click at [486, 204] on td "160 sq ft Steel Container 20Ft" at bounding box center [514, 213] width 123 height 42
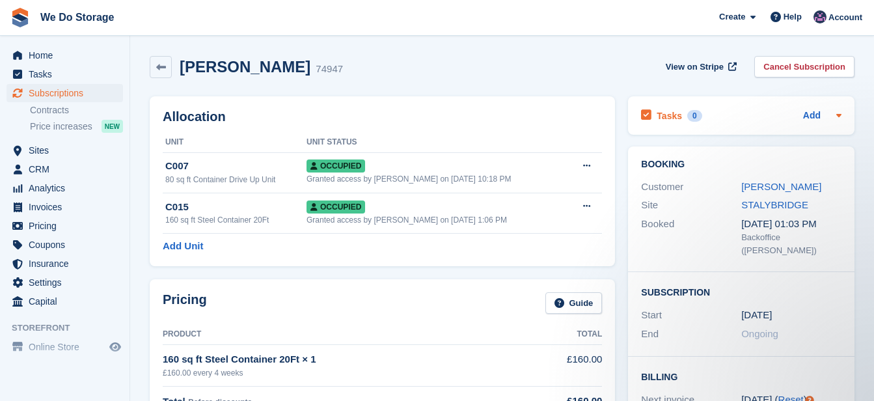
click at [841, 117] on icon at bounding box center [838, 115] width 10 height 10
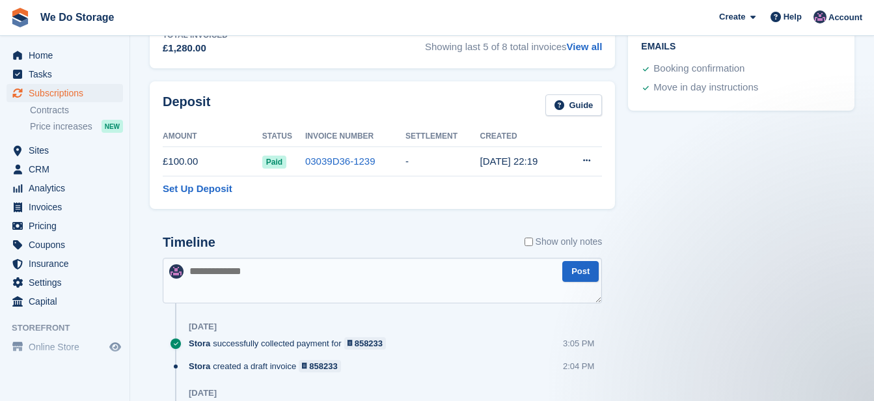
scroll to position [676, 0]
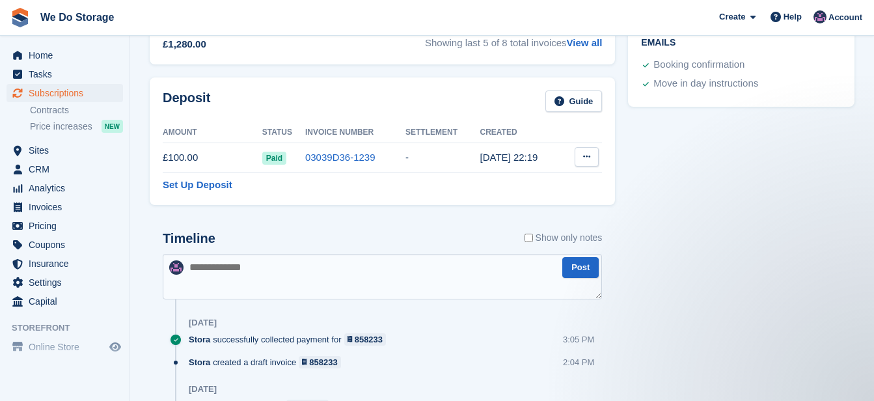
click at [590, 164] on button at bounding box center [586, 157] width 24 height 20
click at [660, 195] on div "Tasks 0 Add No tasks related to Subscription #74947 Booking Customer Clara Ndik…" at bounding box center [740, 382] width 239 height 1936
drag, startPoint x: 864, startPoint y: 189, endPoint x: 867, endPoint y: 232, distance: 42.4
click at [867, 232] on section "Clara Ndikumana 74947 View on Stripe Cancel Subscription Allocation Unit Unit S…" at bounding box center [501, 343] width 743 height 2038
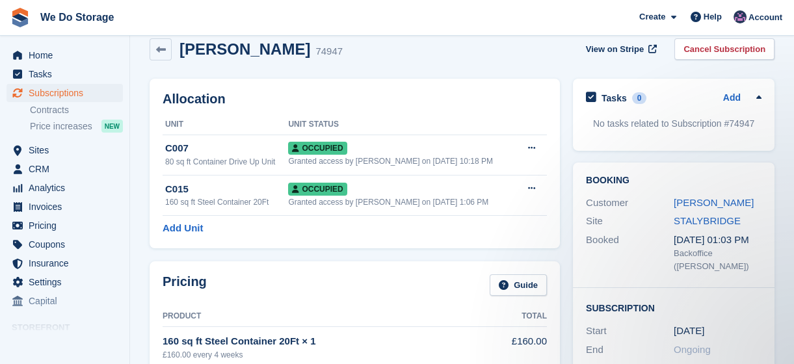
scroll to position [0, 0]
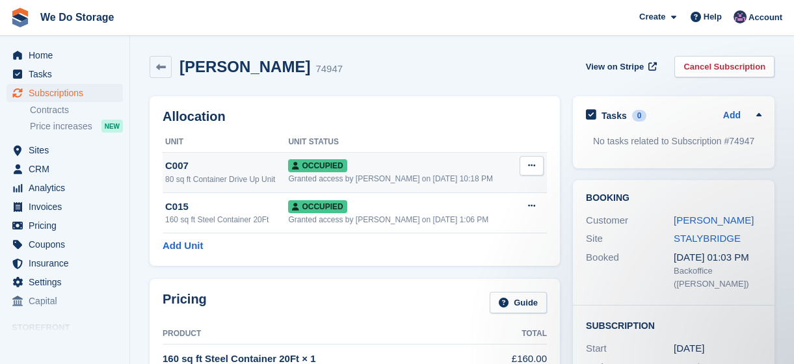
click at [540, 168] on button at bounding box center [532, 166] width 24 height 20
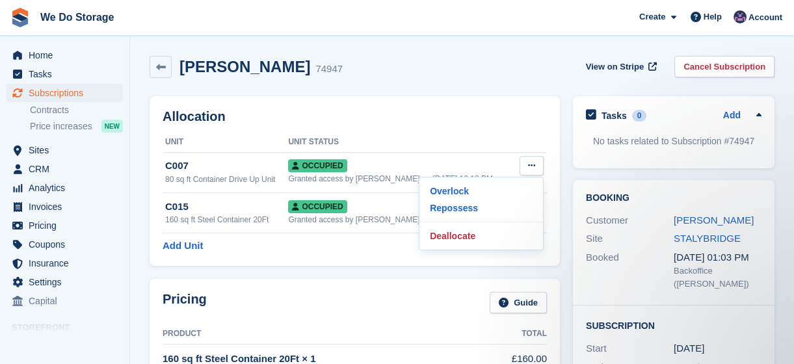
click at [565, 126] on div "Allocation Unit Unit Status C007 80 sq ft Container Drive Up Unit Occupied Gran…" at bounding box center [354, 181] width 423 height 183
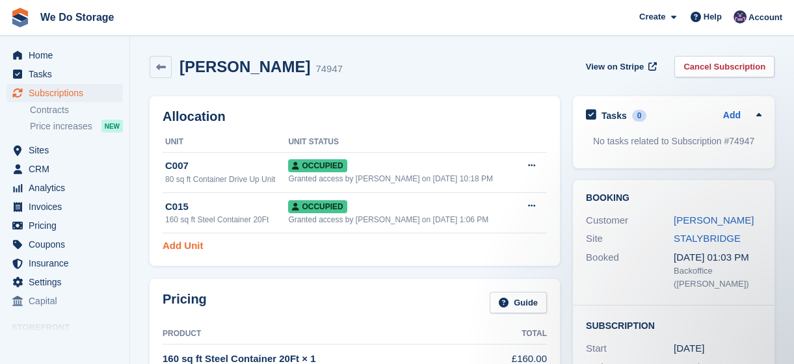
click at [193, 250] on link "Add Unit" at bounding box center [183, 246] width 40 height 15
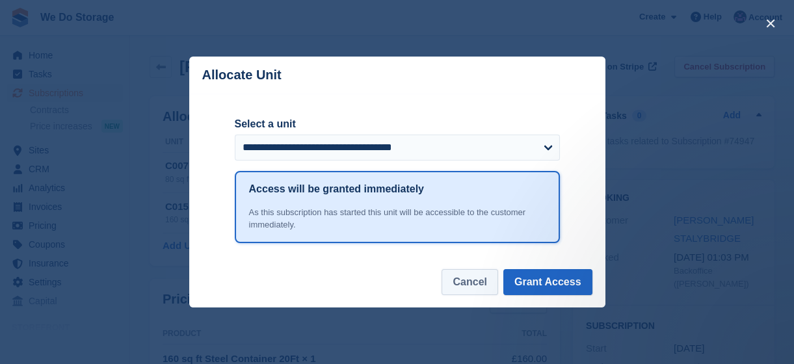
click at [468, 279] on button "Cancel" at bounding box center [470, 282] width 56 height 26
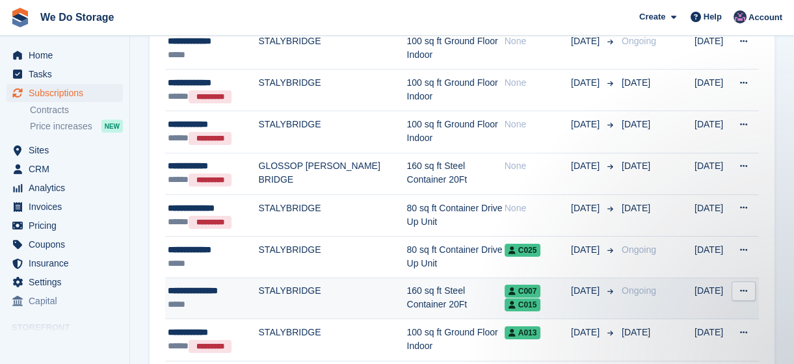
click at [231, 288] on div "**********" at bounding box center [213, 291] width 91 height 14
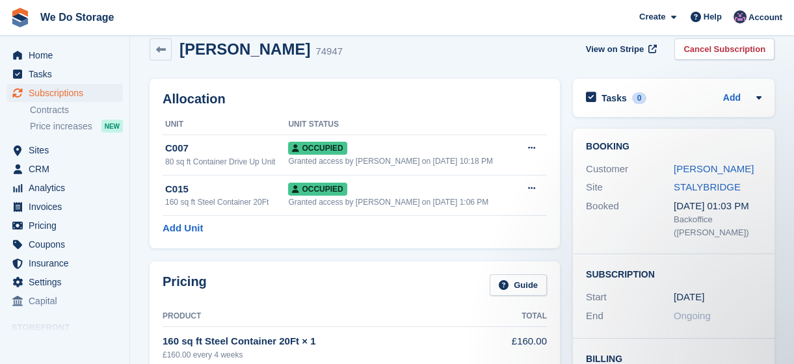
scroll to position [14, 0]
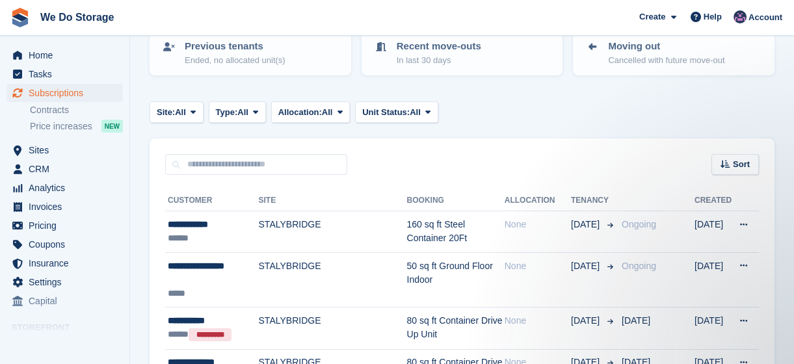
scroll to position [168, 0]
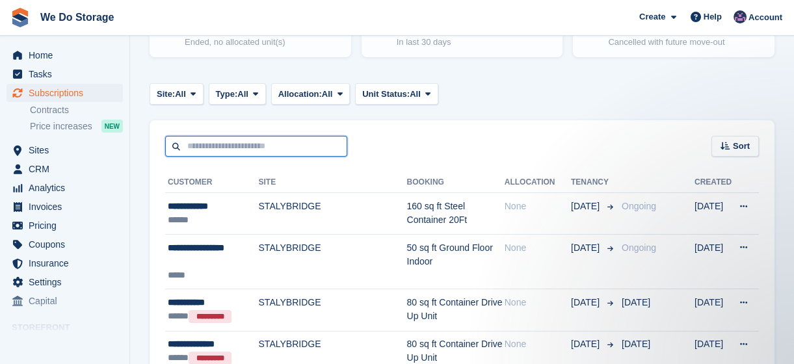
click at [326, 148] on input "text" at bounding box center [256, 146] width 182 height 21
type input "***"
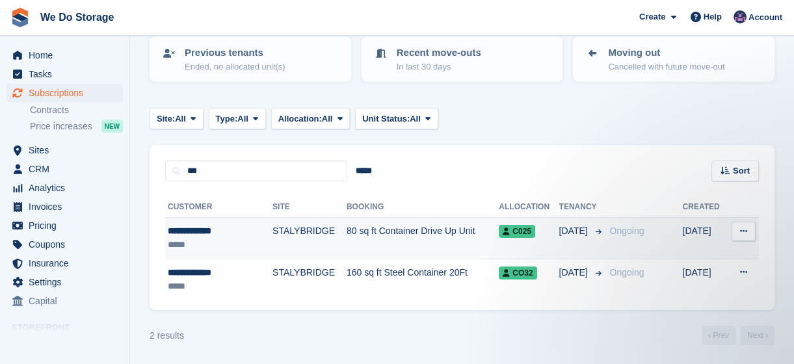
click at [356, 234] on td "80 sq ft Container Drive Up Unit" at bounding box center [423, 239] width 152 height 42
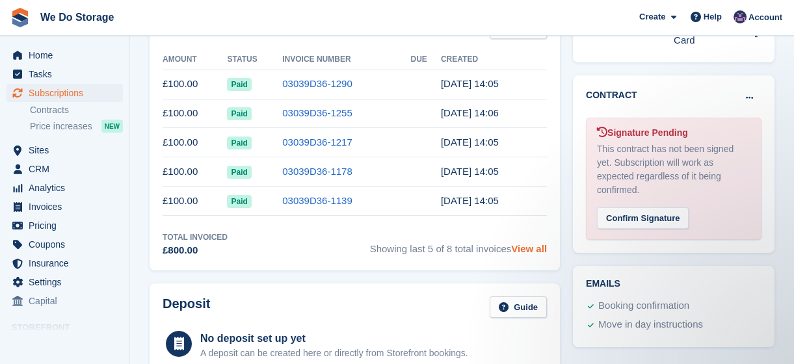
click at [526, 251] on link "View all" at bounding box center [529, 248] width 36 height 11
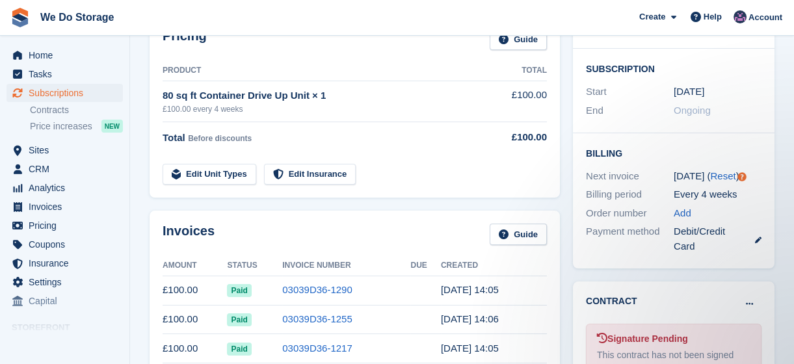
scroll to position [247, 0]
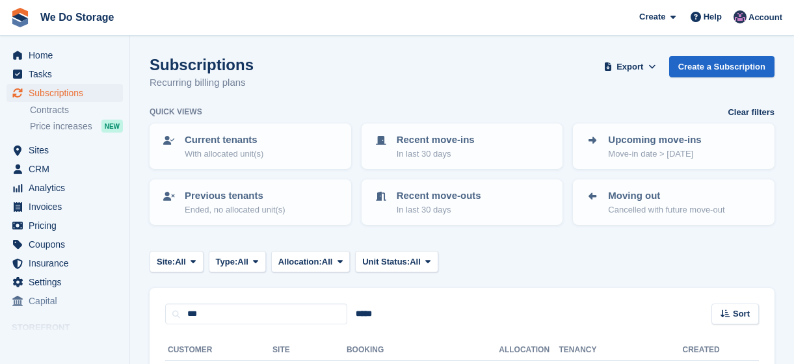
scroll to position [143, 0]
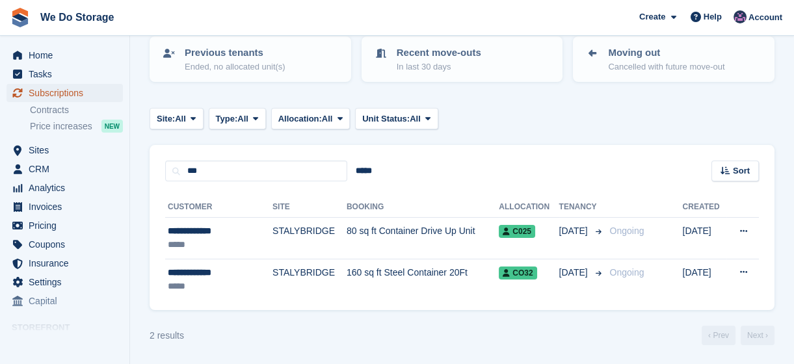
click at [68, 91] on span "Subscriptions" at bounding box center [68, 93] width 78 height 18
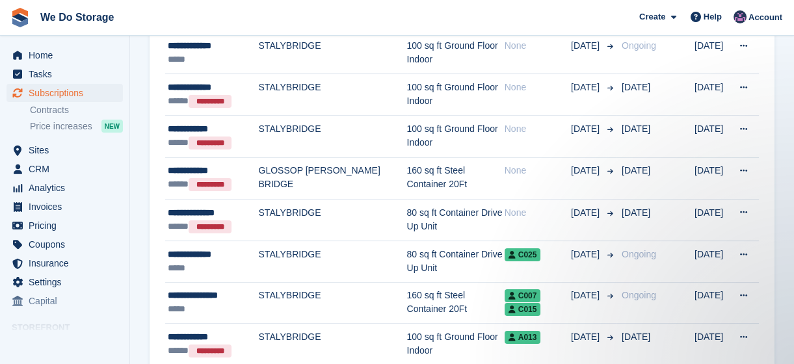
scroll to position [636, 0]
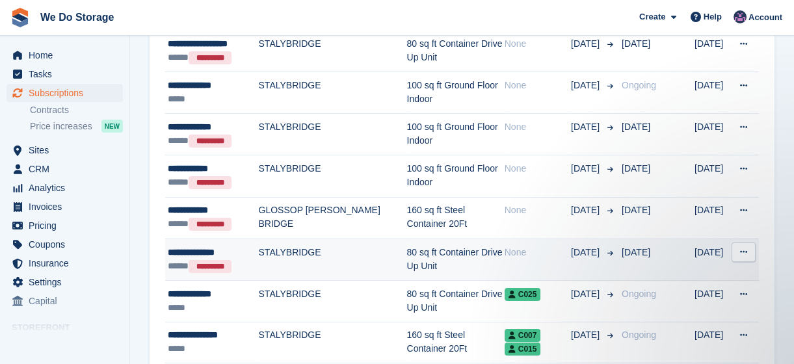
click at [343, 250] on td "STALYBRIDGE" at bounding box center [333, 260] width 148 height 42
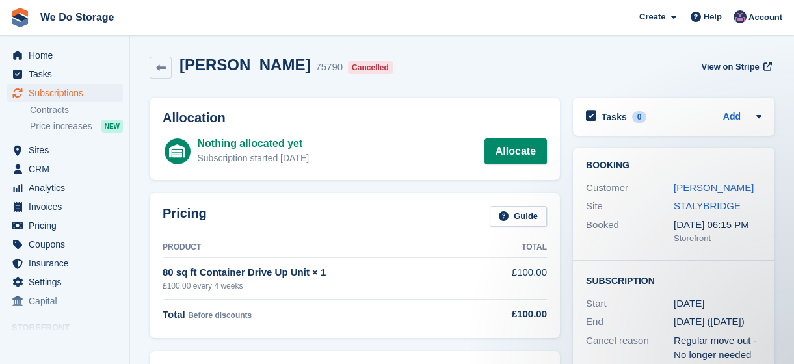
click at [481, 120] on h2 "Allocation" at bounding box center [355, 118] width 384 height 15
drag, startPoint x: 630, startPoint y: 75, endPoint x: 805, endPoint y: 70, distance: 174.4
click at [794, 70] on html "We Do Storage Create Subscription Invoice Contact Deal Discount Page Help Chat …" at bounding box center [397, 182] width 794 height 364
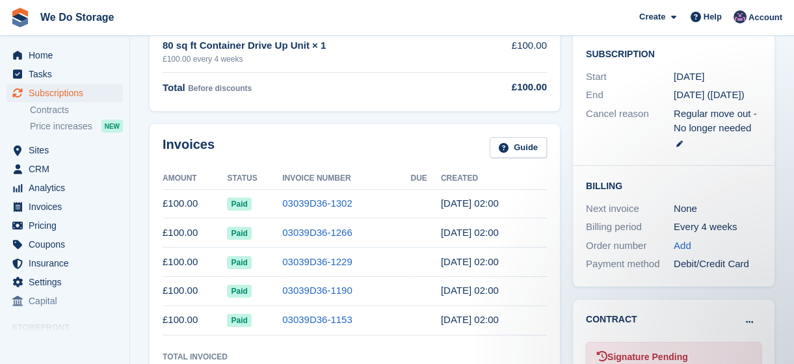
scroll to position [218, 0]
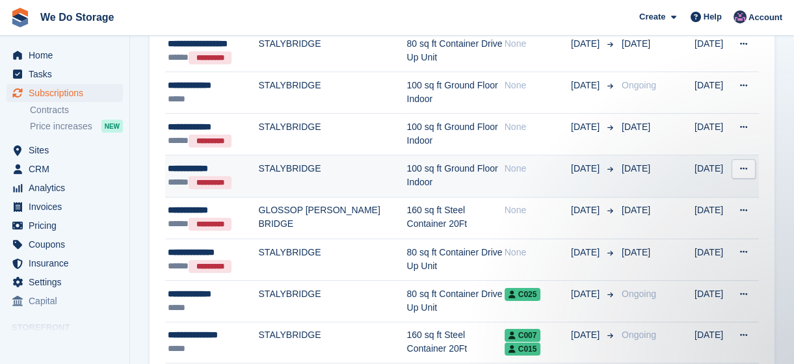
click at [407, 176] on td "100 sq ft Ground Floor Indoor" at bounding box center [456, 176] width 98 height 42
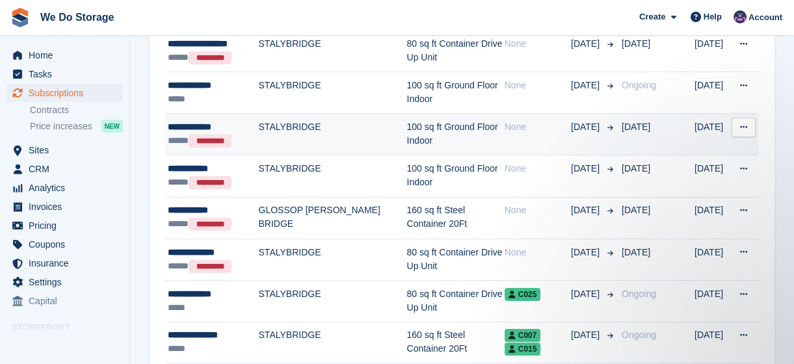
click at [533, 132] on div "None" at bounding box center [538, 127] width 66 height 14
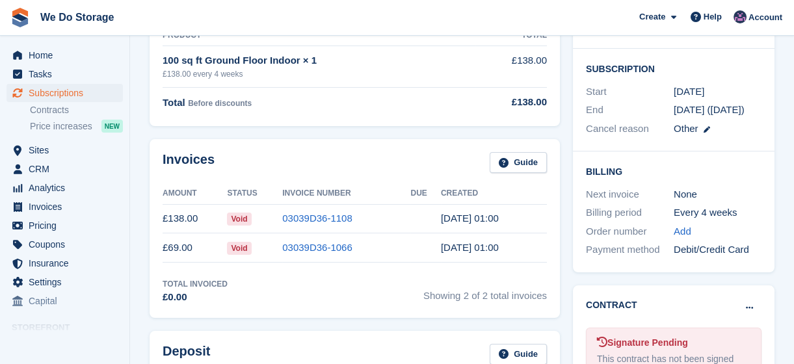
scroll to position [294, 0]
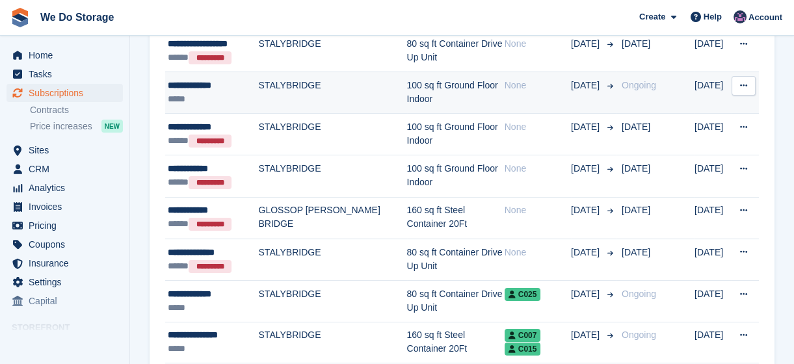
scroll to position [636, 0]
click at [312, 83] on td "STALYBRIDGE" at bounding box center [333, 93] width 148 height 42
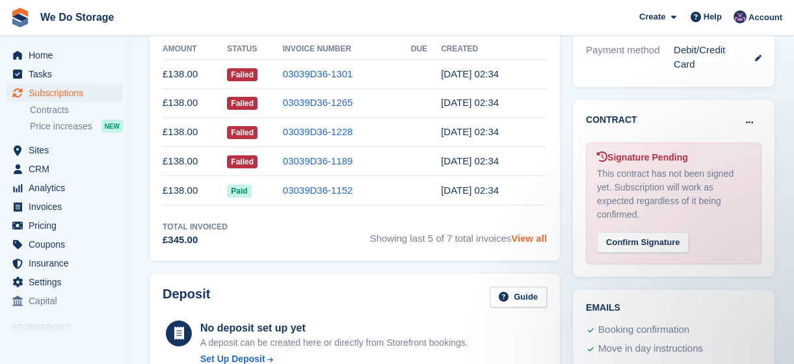
click at [537, 242] on link "View all" at bounding box center [529, 238] width 36 height 11
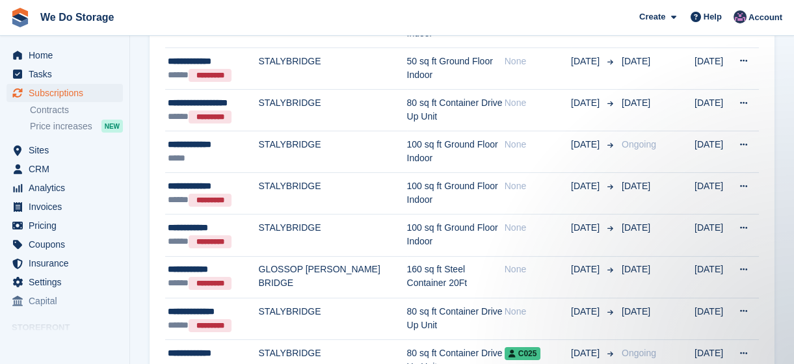
scroll to position [565, 0]
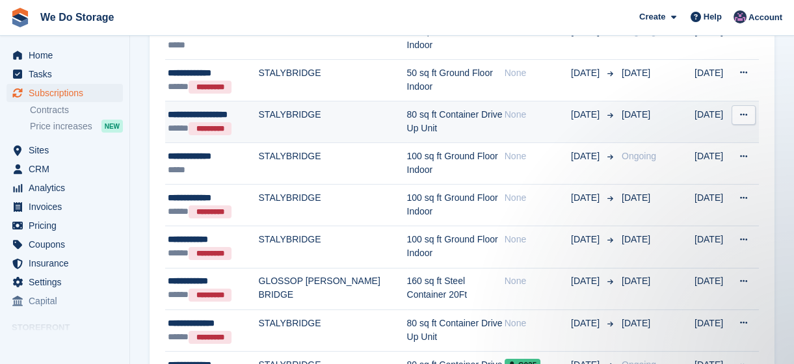
click at [331, 114] on td "STALYBRIDGE" at bounding box center [333, 122] width 148 height 42
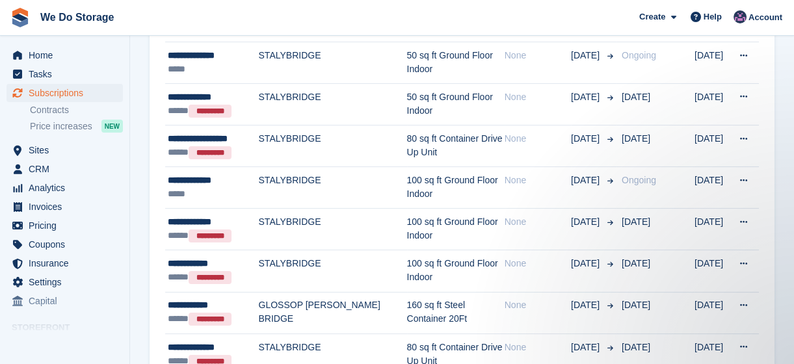
scroll to position [517, 0]
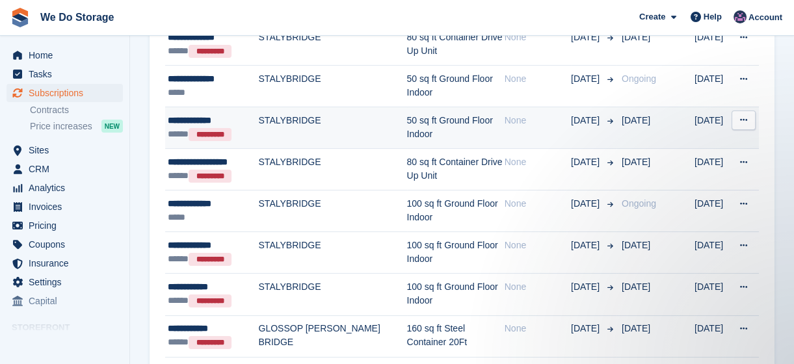
click at [442, 122] on td "50 sq ft Ground Floor Indoor" at bounding box center [456, 128] width 98 height 42
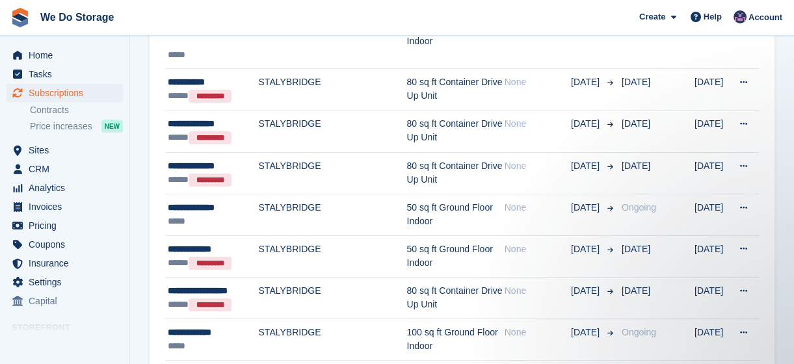
scroll to position [375, 0]
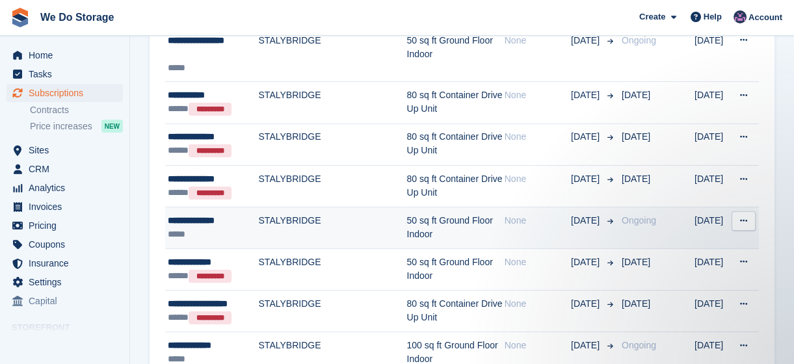
click at [231, 221] on div "**********" at bounding box center [213, 221] width 91 height 14
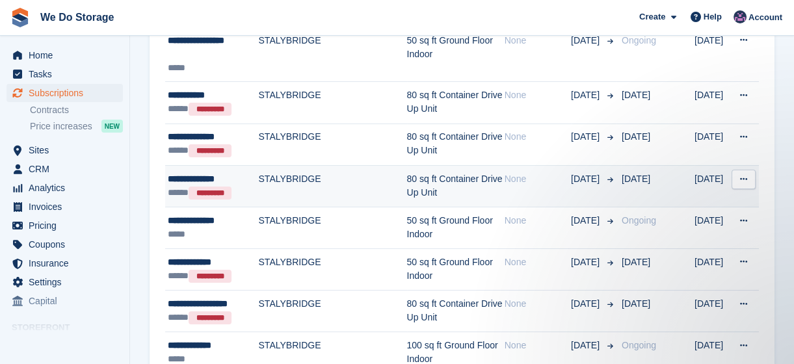
click at [292, 187] on td "STALYBRIDGE" at bounding box center [333, 186] width 148 height 42
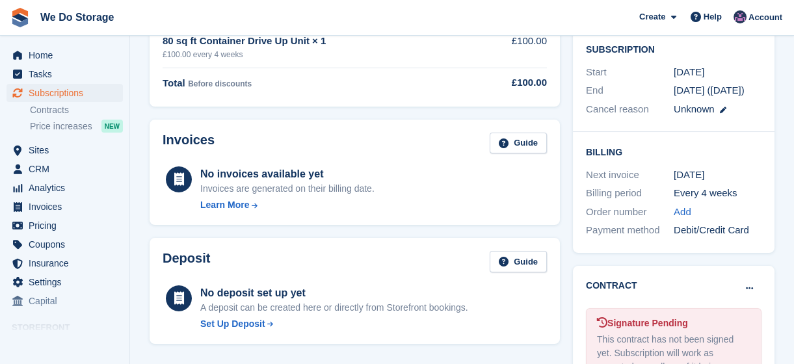
scroll to position [234, 0]
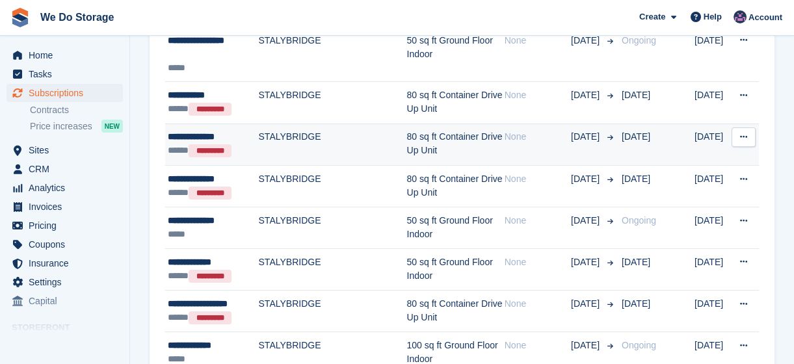
scroll to position [375, 0]
click at [430, 142] on td "80 sq ft Container Drive Up Unit" at bounding box center [456, 145] width 98 height 42
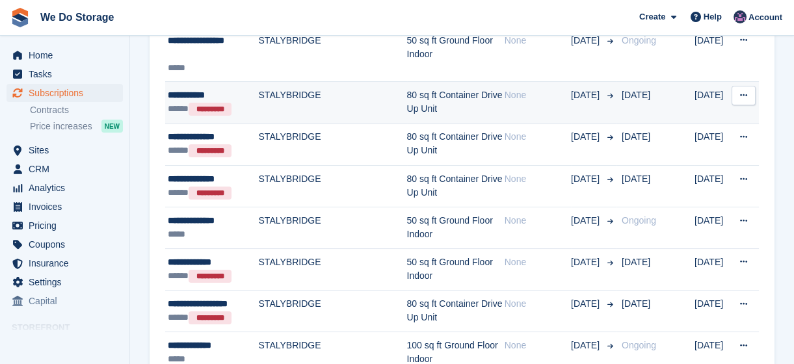
scroll to position [375, 0]
click at [536, 98] on div "None" at bounding box center [538, 95] width 66 height 14
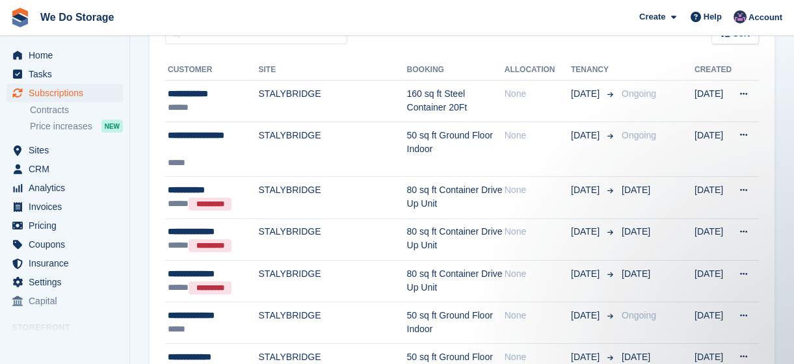
scroll to position [257, 0]
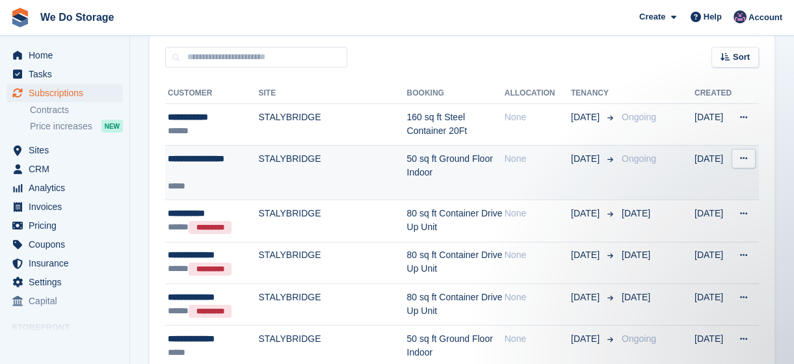
click at [338, 169] on td "STALYBRIDGE" at bounding box center [333, 172] width 148 height 55
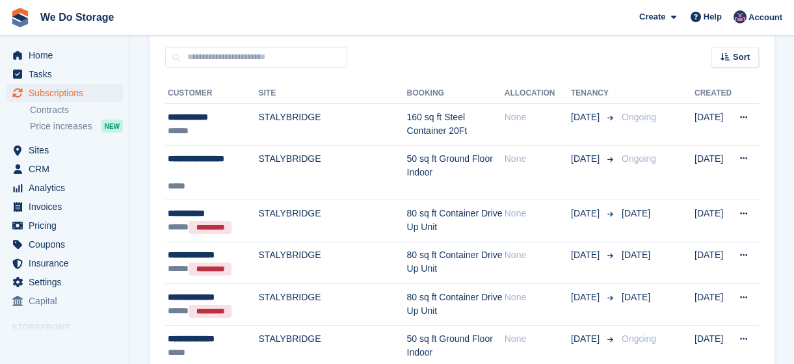
scroll to position [257, 0]
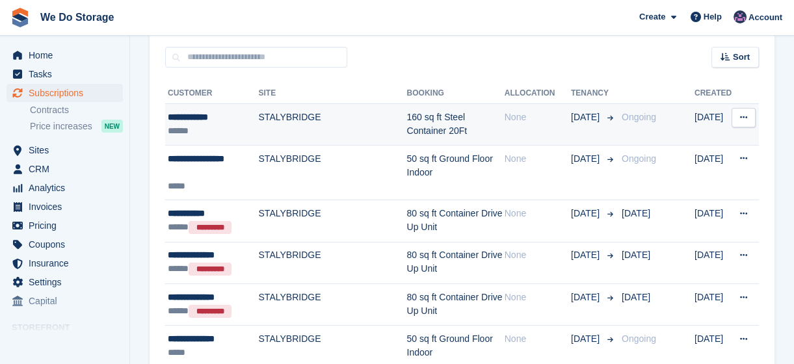
click at [316, 129] on td "STALYBRIDGE" at bounding box center [333, 125] width 148 height 42
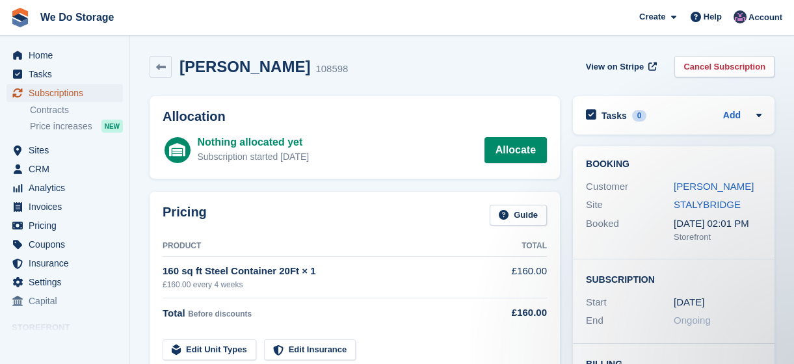
click at [75, 91] on span "Subscriptions" at bounding box center [68, 93] width 78 height 18
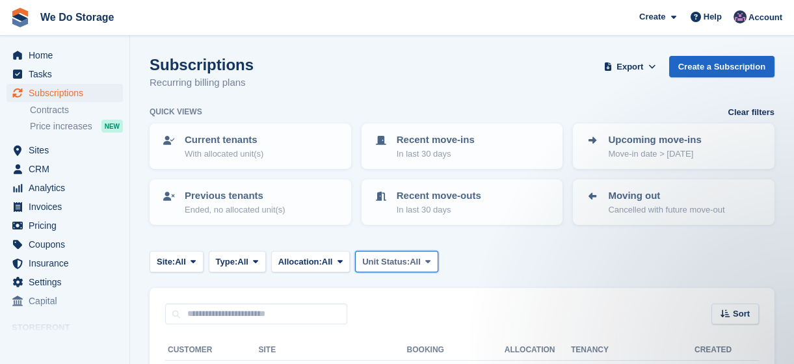
click at [429, 265] on span at bounding box center [428, 261] width 10 height 10
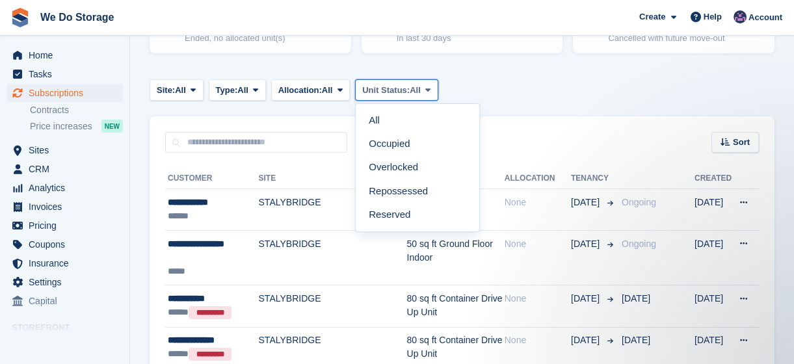
scroll to position [189, 0]
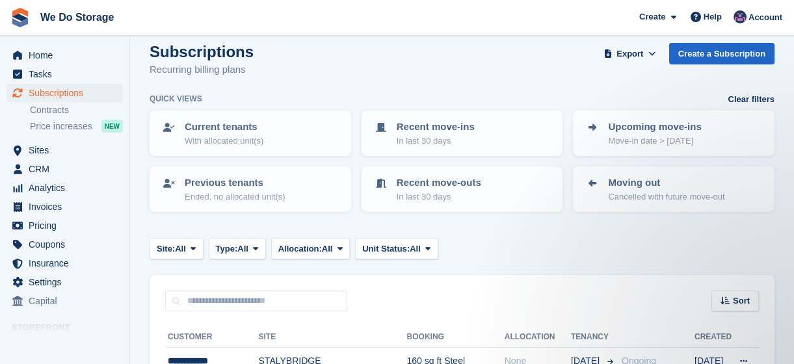
scroll to position [0, 0]
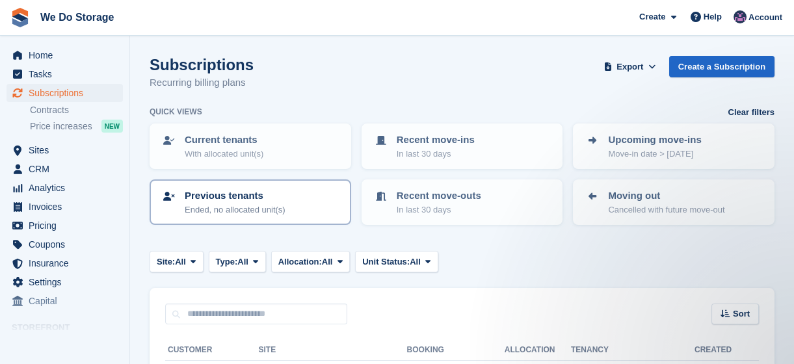
click at [273, 195] on p "Previous tenants" at bounding box center [235, 196] width 101 height 15
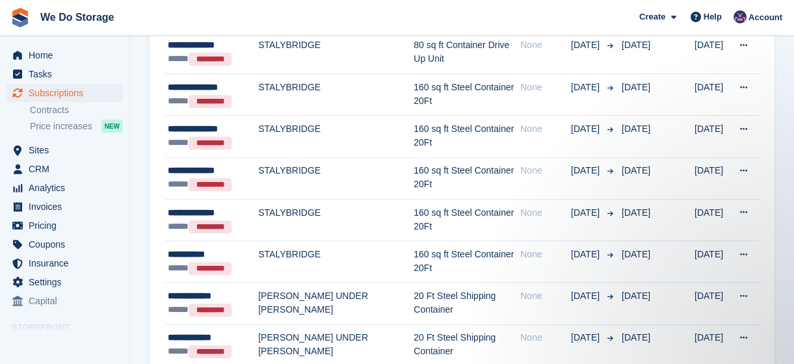
scroll to position [1002, 0]
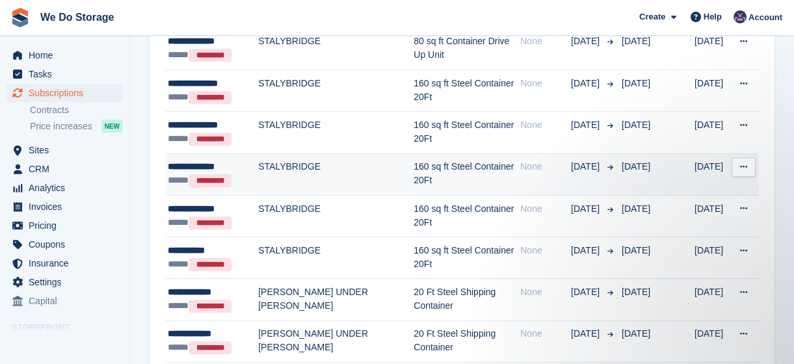
click at [443, 163] on td "160 sq ft Steel Container 20Ft" at bounding box center [467, 175] width 107 height 42
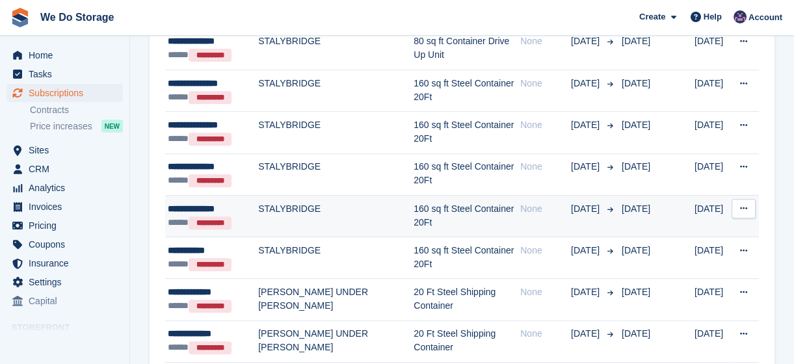
scroll to position [1002, 0]
click at [291, 209] on td "STALYBRIDGE" at bounding box center [335, 216] width 155 height 42
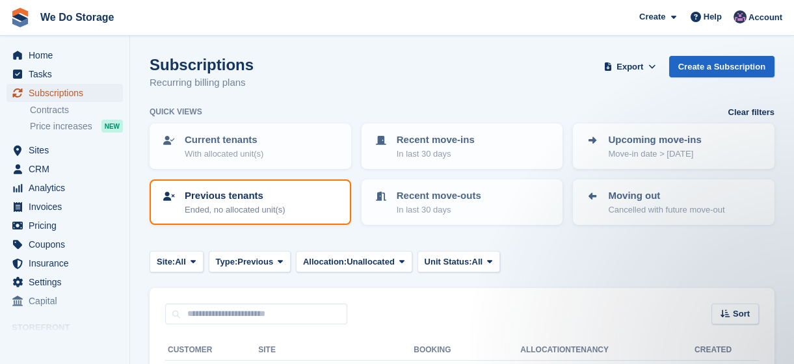
click at [80, 92] on span "Subscriptions" at bounding box center [68, 93] width 78 height 18
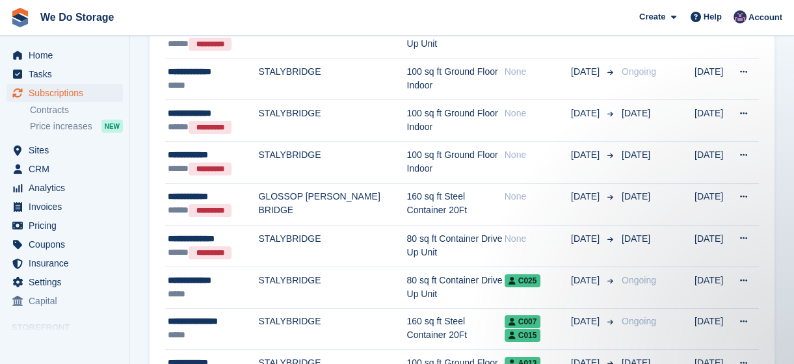
scroll to position [675, 0]
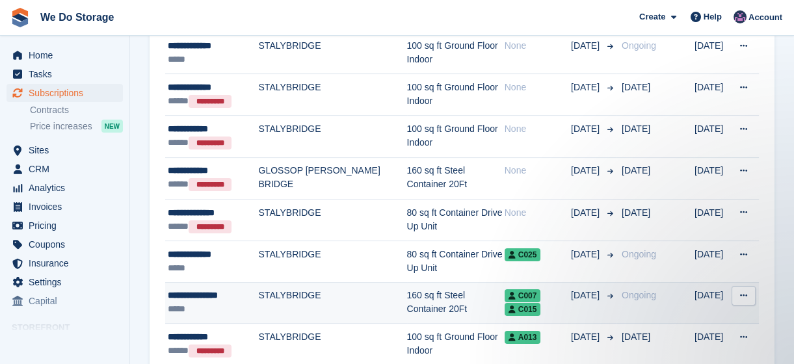
click at [284, 305] on td "STALYBRIDGE" at bounding box center [333, 303] width 148 height 42
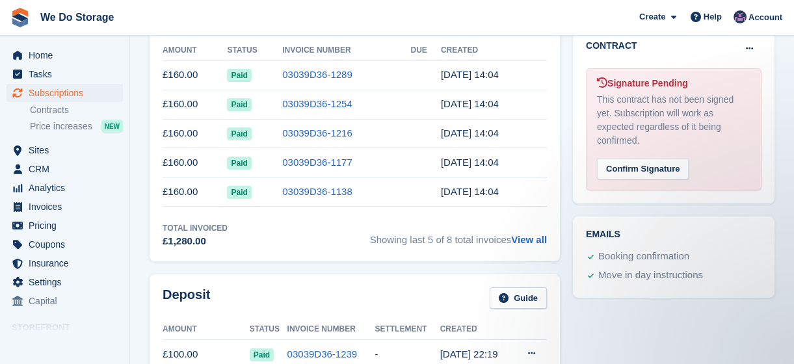
scroll to position [500, 0]
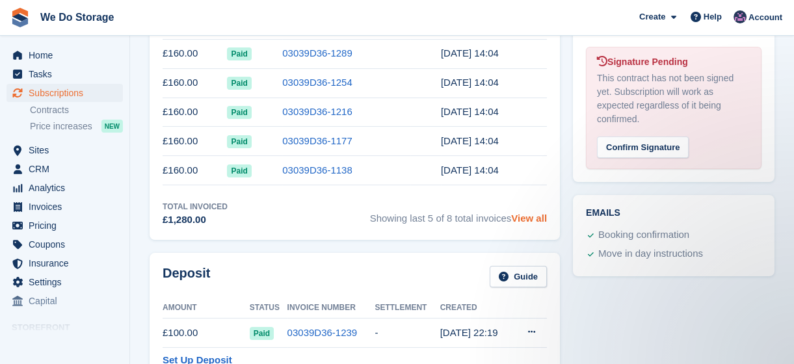
click at [533, 219] on link "View all" at bounding box center [529, 218] width 36 height 11
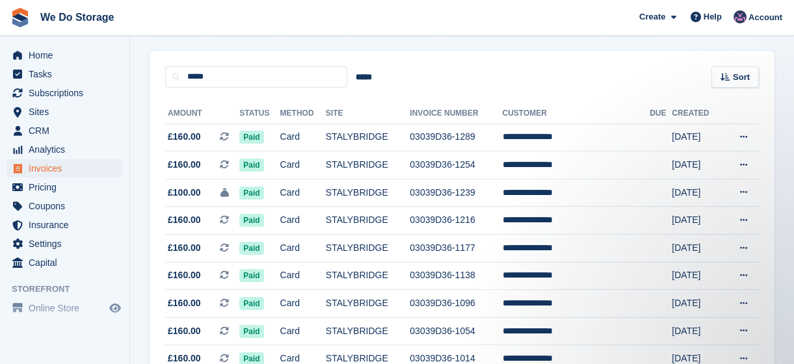
scroll to position [91, 0]
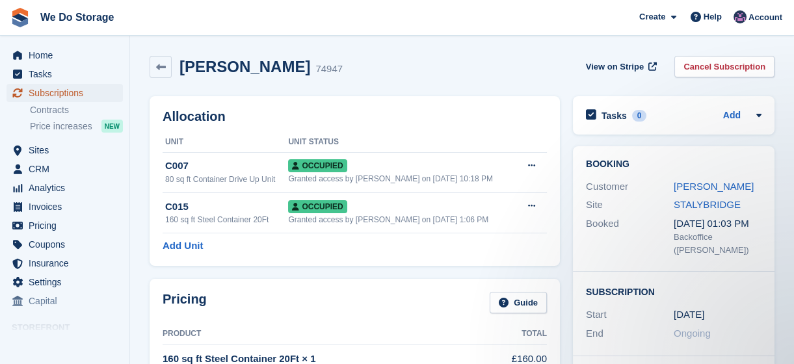
click at [61, 94] on span "Subscriptions" at bounding box center [68, 93] width 78 height 18
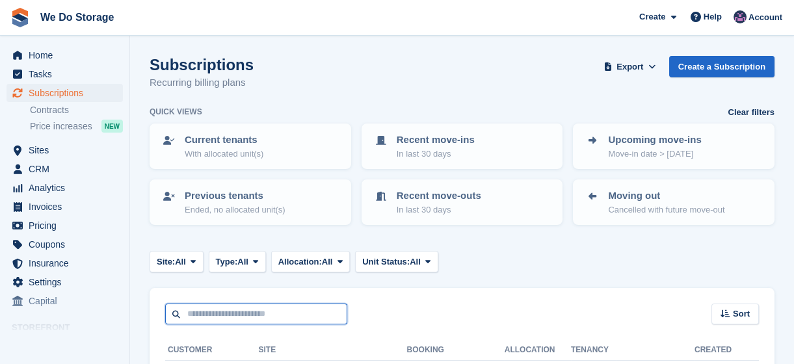
click at [256, 321] on input "text" at bounding box center [256, 314] width 182 height 21
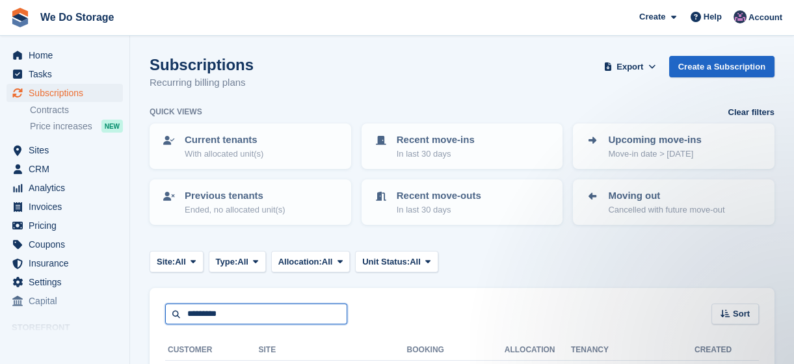
type input "*********"
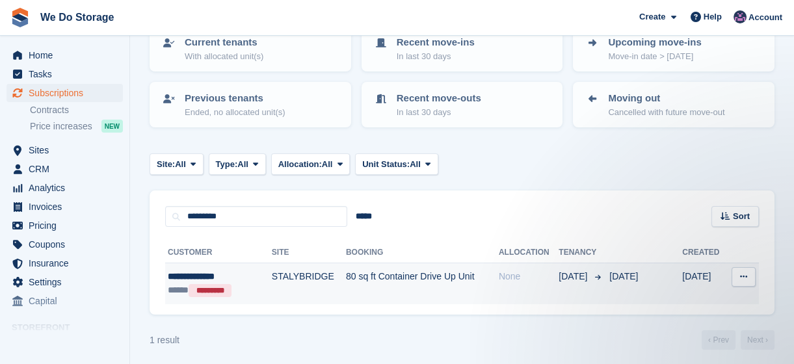
click at [523, 278] on div "None" at bounding box center [529, 277] width 60 height 14
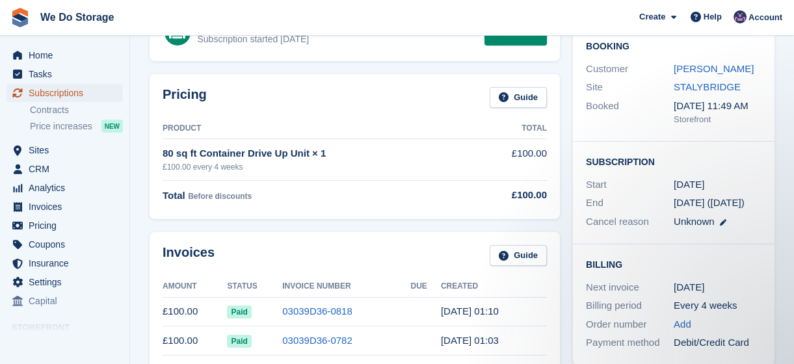
click at [65, 96] on span "Subscriptions" at bounding box center [68, 93] width 78 height 18
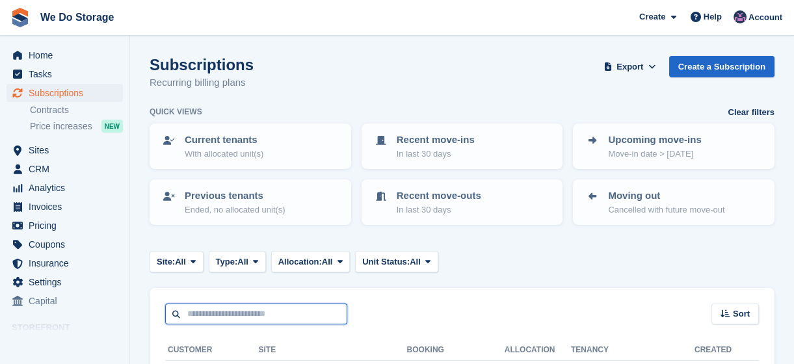
click at [306, 308] on input "text" at bounding box center [256, 314] width 182 height 21
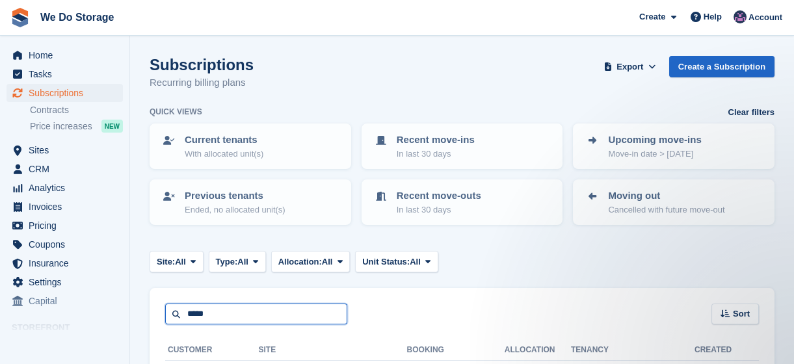
type input "*****"
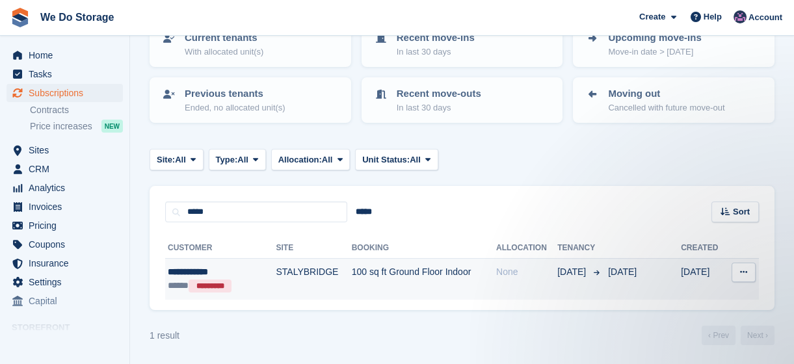
click at [401, 275] on td "100 sq ft Ground Floor Indoor" at bounding box center [424, 280] width 144 height 42
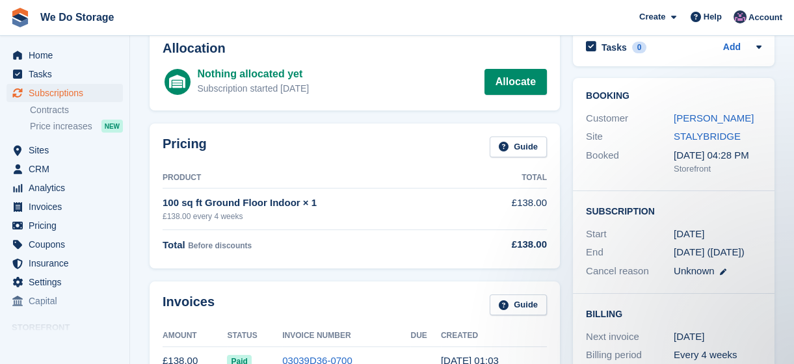
scroll to position [41, 0]
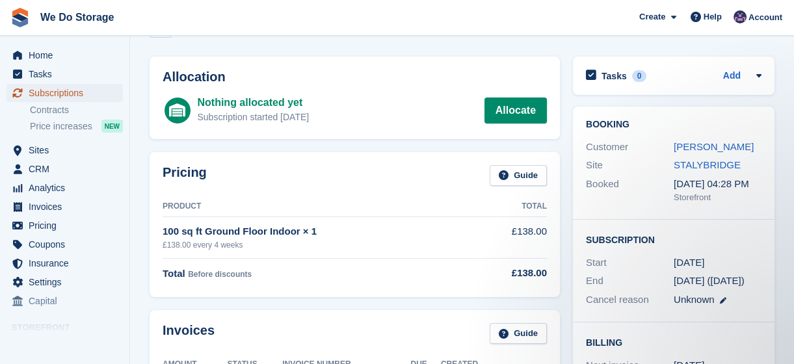
click at [59, 94] on span "Subscriptions" at bounding box center [68, 93] width 78 height 18
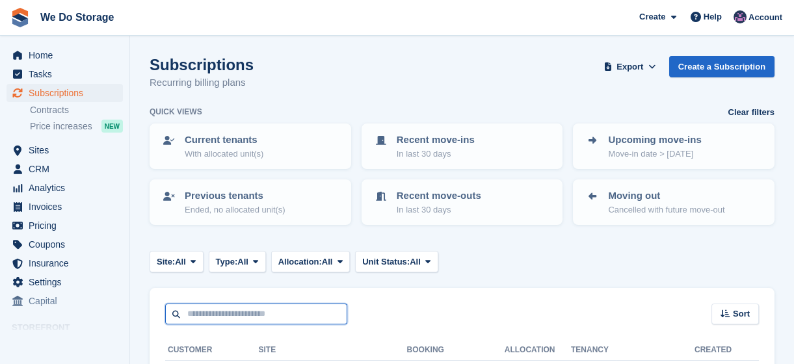
drag, startPoint x: 281, startPoint y: 304, endPoint x: 283, endPoint y: 295, distance: 10.0
click at [283, 295] on div "Sort Sort by Customer name Date created Move in date Move out date Created (old…" at bounding box center [462, 306] width 625 height 37
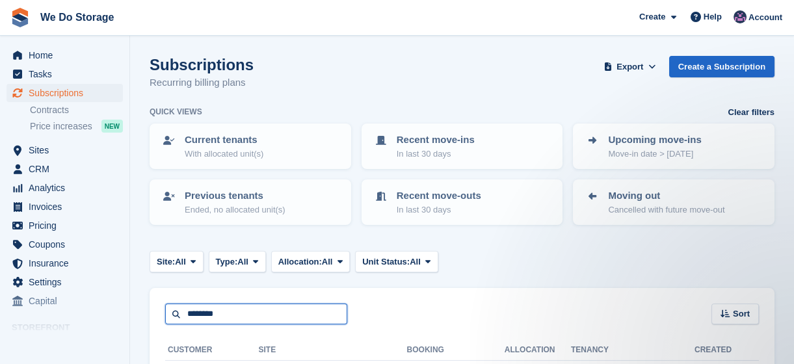
type input "********"
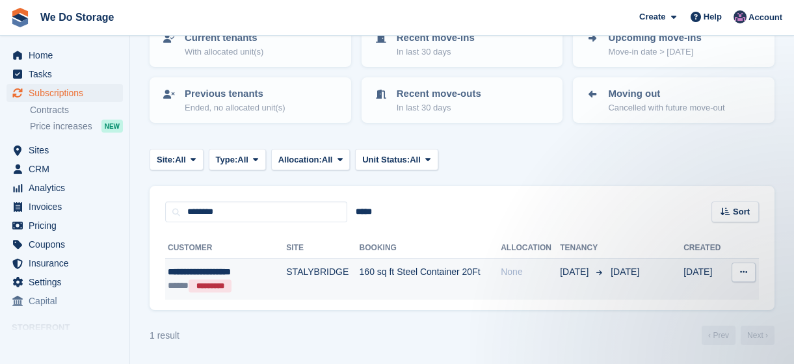
click at [242, 286] on div "***** *********" at bounding box center [218, 286] width 101 height 14
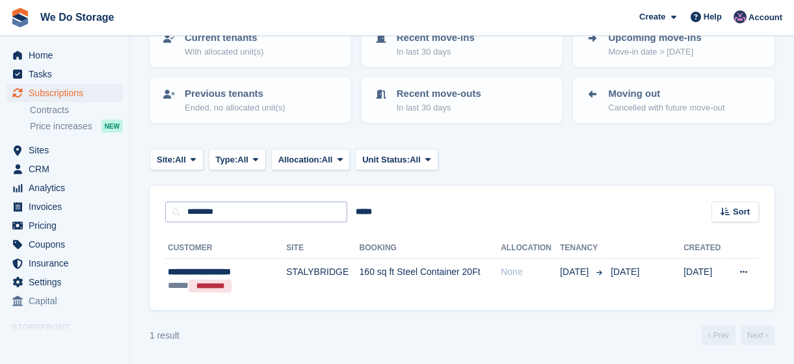
scroll to position [102, 0]
drag, startPoint x: 183, startPoint y: 202, endPoint x: 115, endPoint y: 204, distance: 67.7
click at [115, 204] on div "Home Tasks Subscriptions Subscriptions Subscriptions Contracts Price increases …" at bounding box center [397, 131] width 794 height 467
type input "*****"
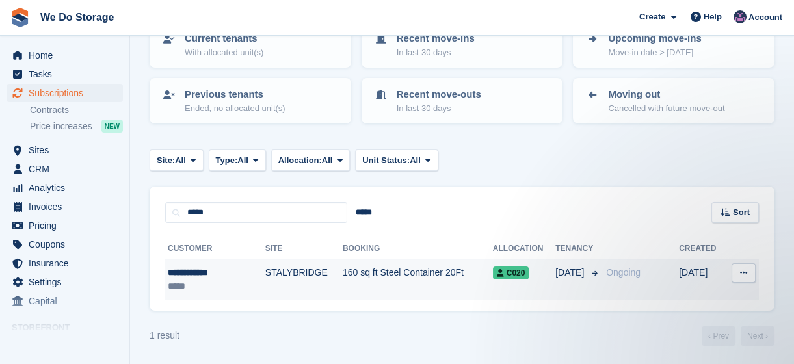
click at [288, 273] on td "STALYBRIDGE" at bounding box center [303, 280] width 77 height 41
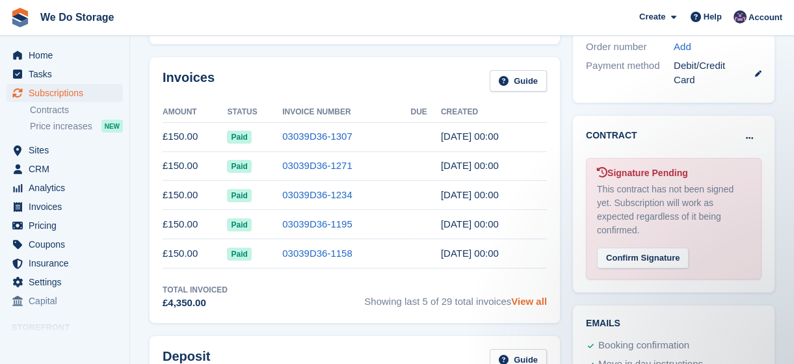
click at [523, 302] on link "View all" at bounding box center [529, 301] width 36 height 11
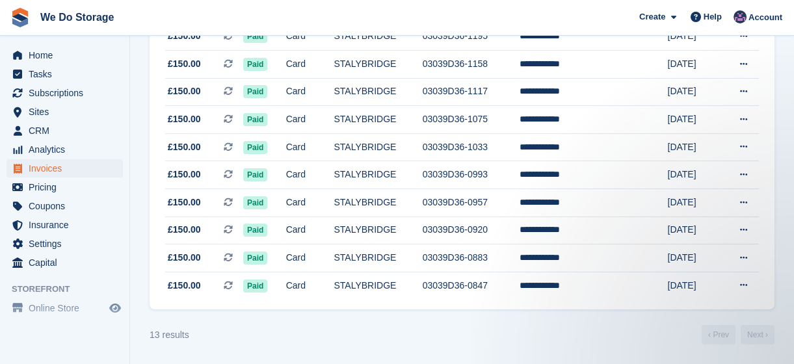
scroll to position [284, 0]
